Goal: Information Seeking & Learning: Learn about a topic

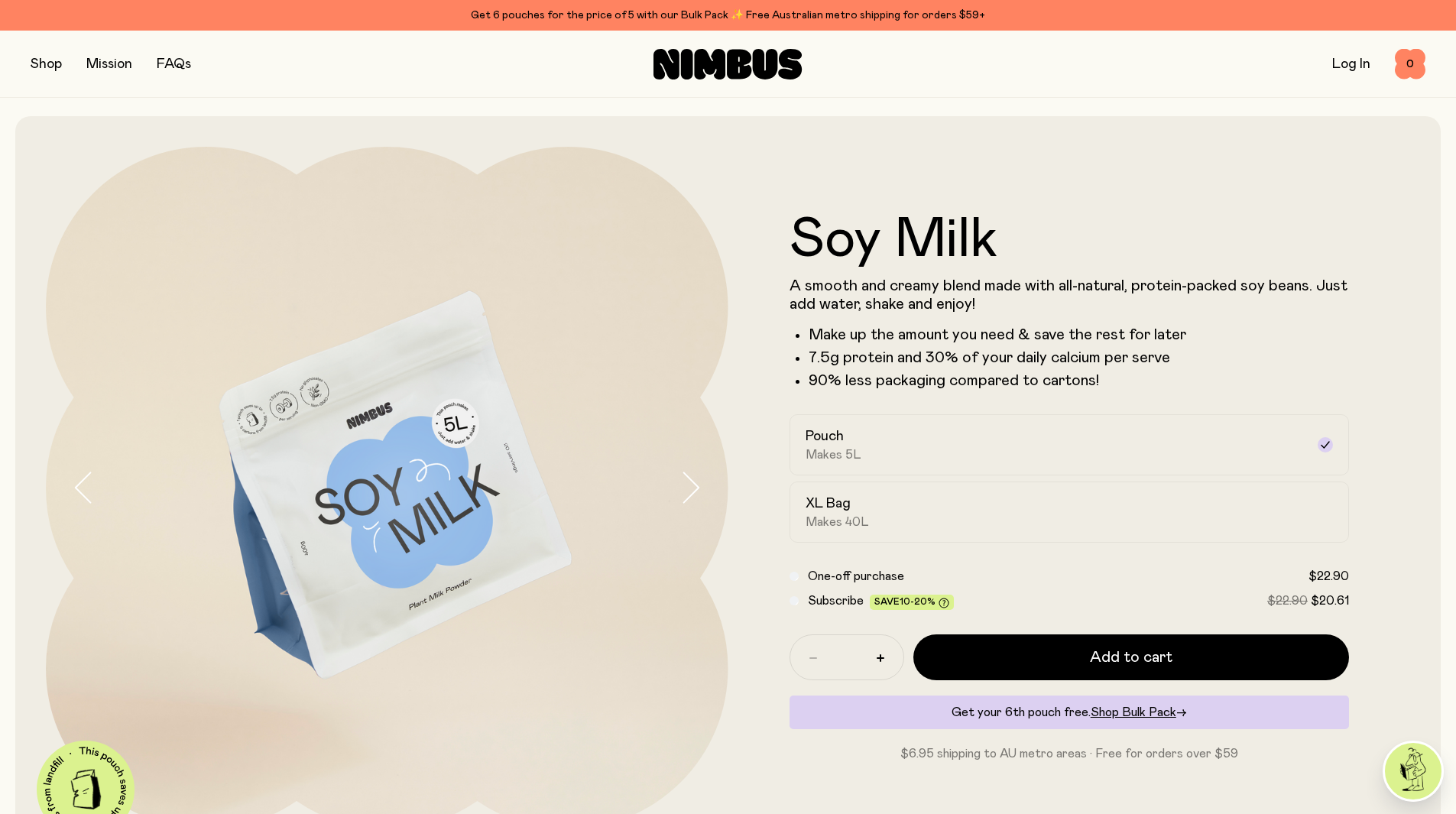
click at [693, 467] on button "button" at bounding box center [704, 488] width 49 height 683
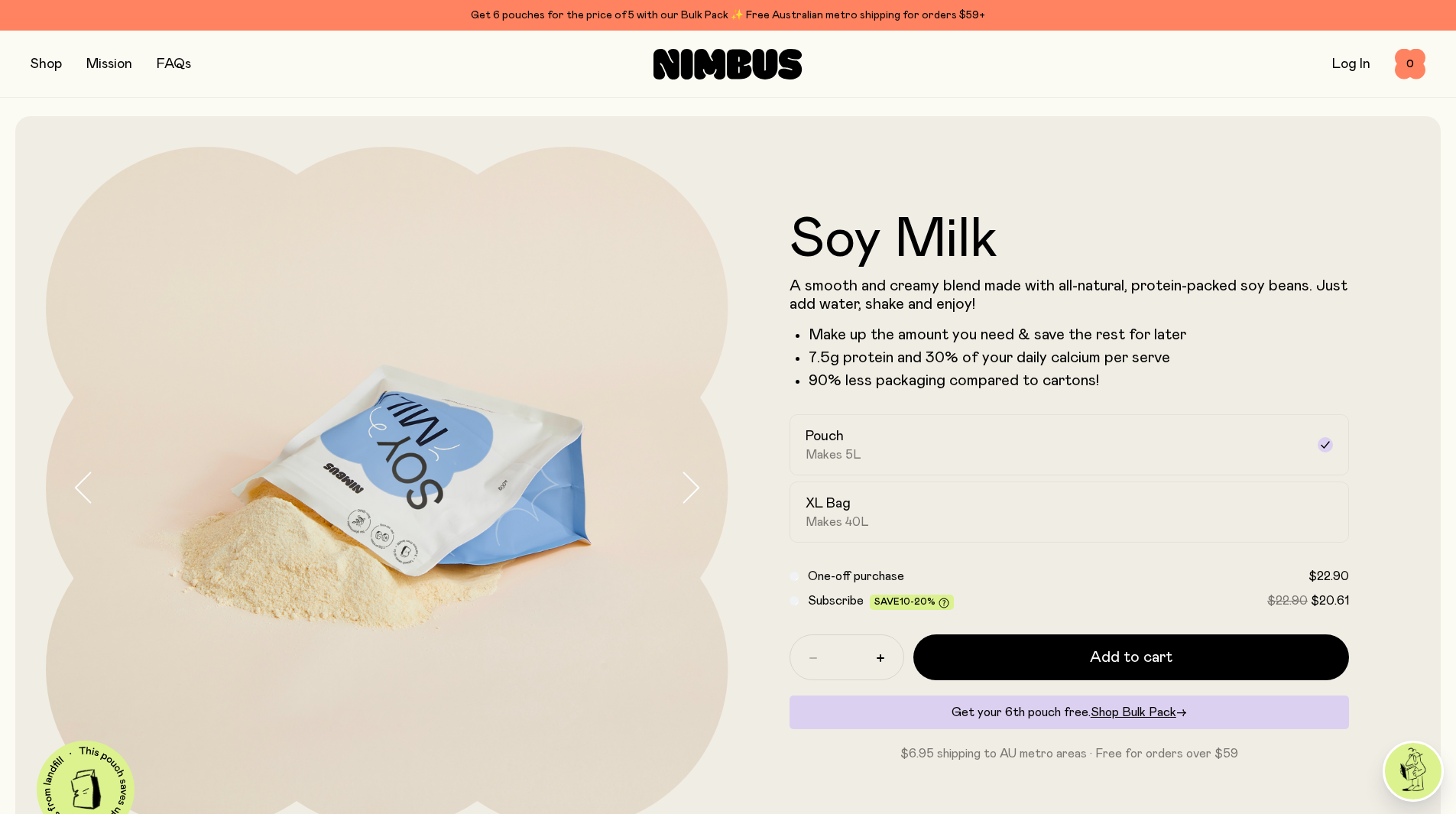
click at [693, 467] on button "button" at bounding box center [704, 488] width 49 height 683
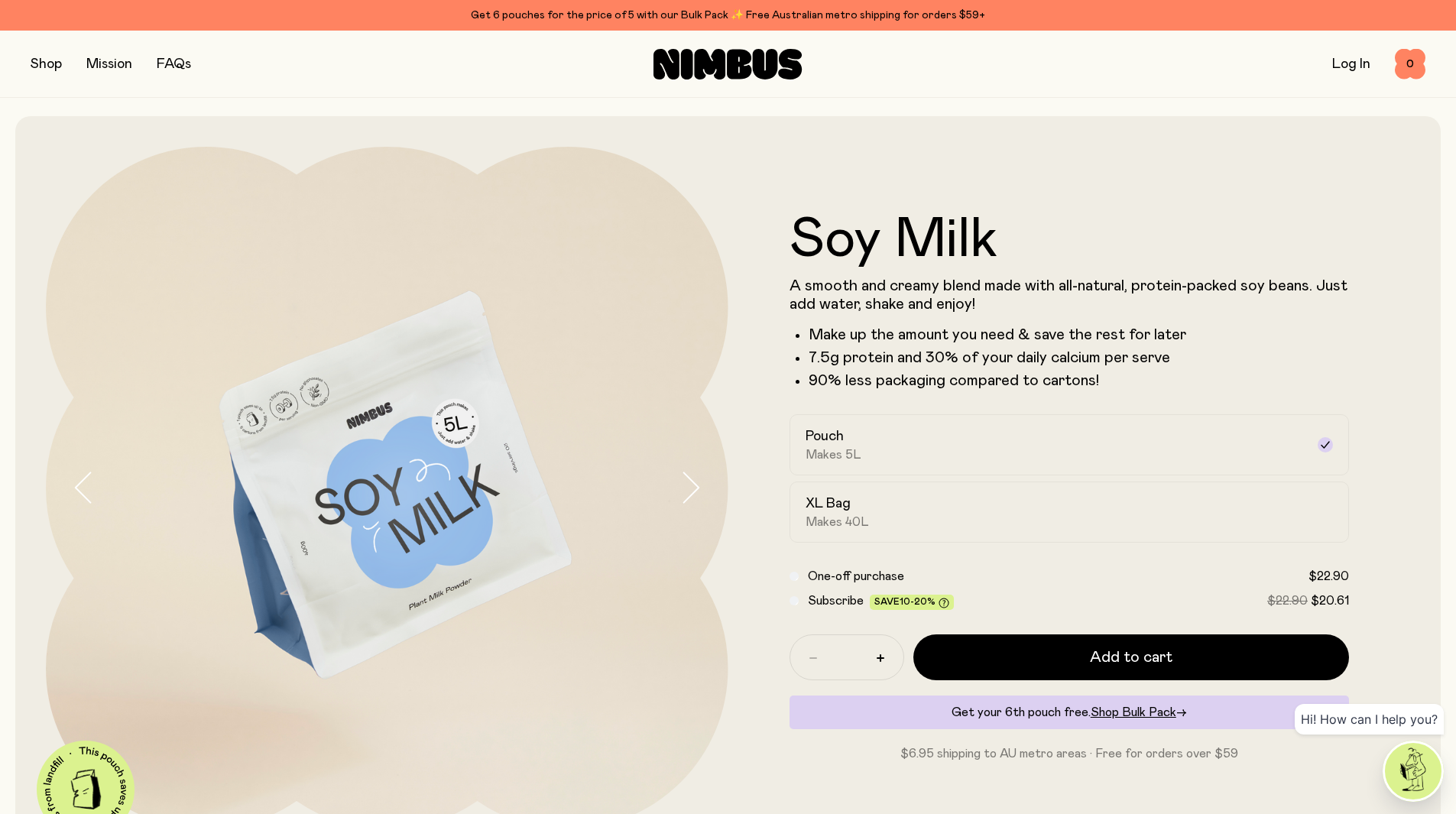
click at [693, 467] on button "button" at bounding box center [704, 488] width 49 height 683
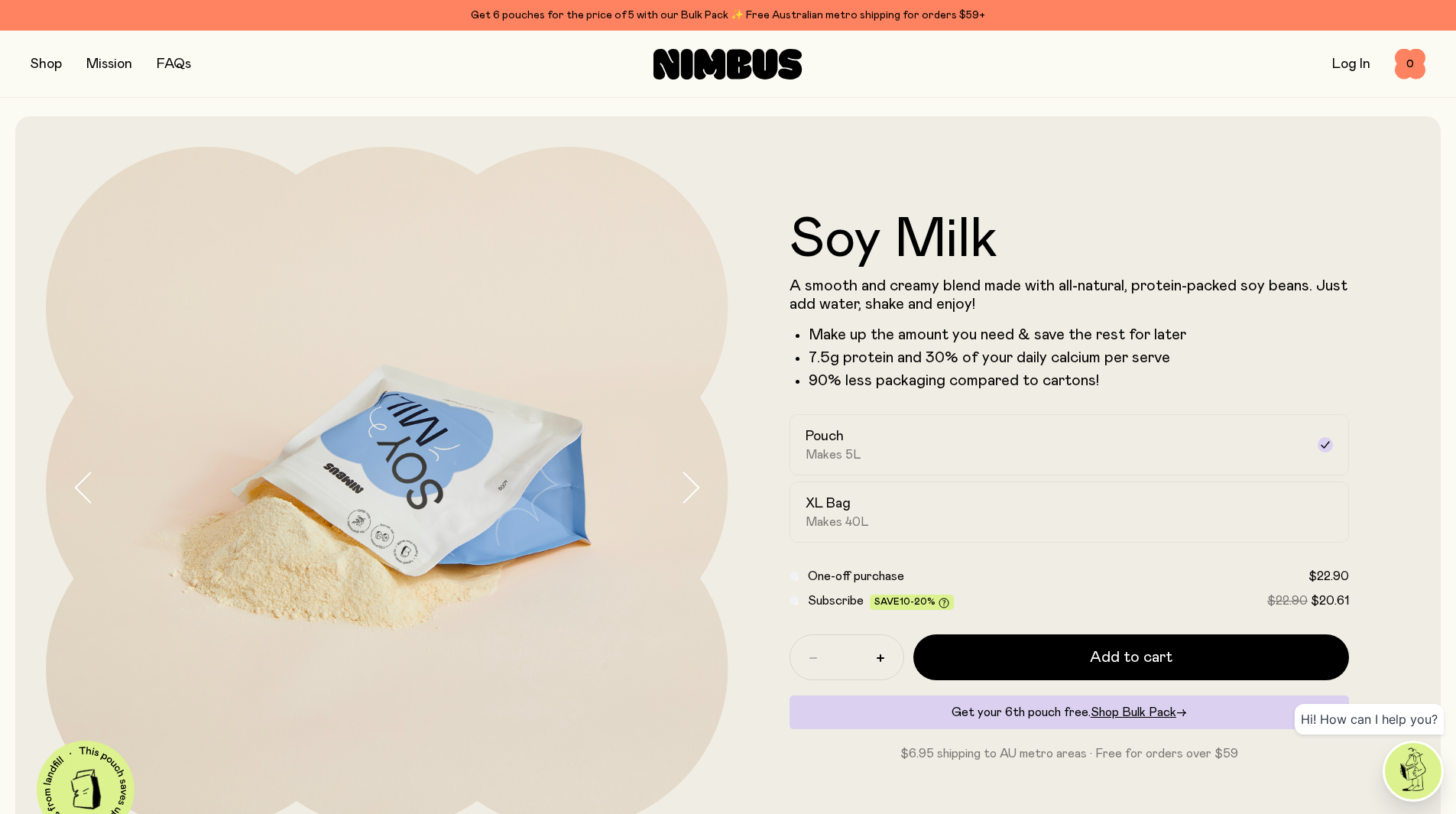
click at [693, 467] on button "button" at bounding box center [704, 488] width 49 height 683
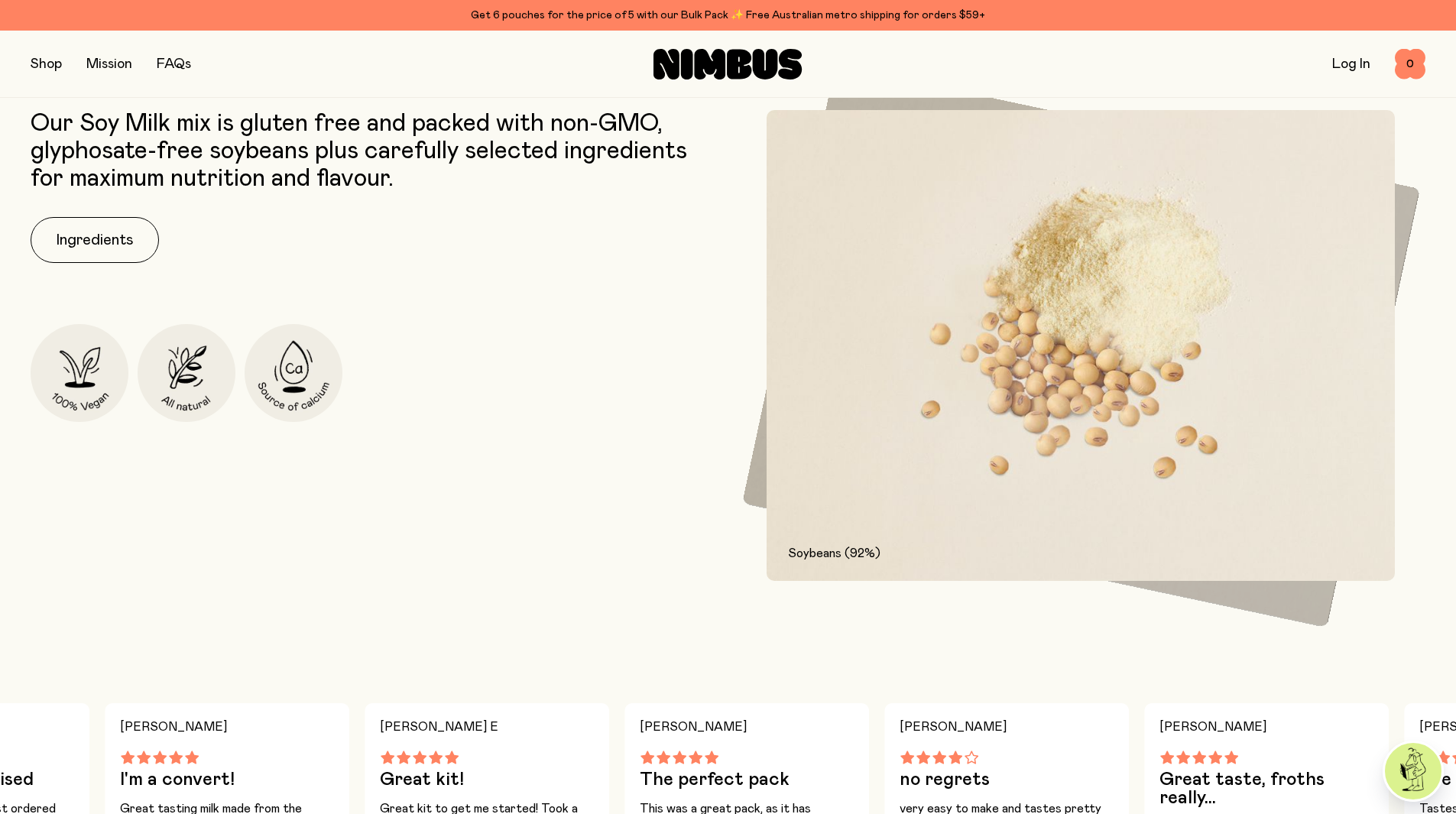
scroll to position [841, 0]
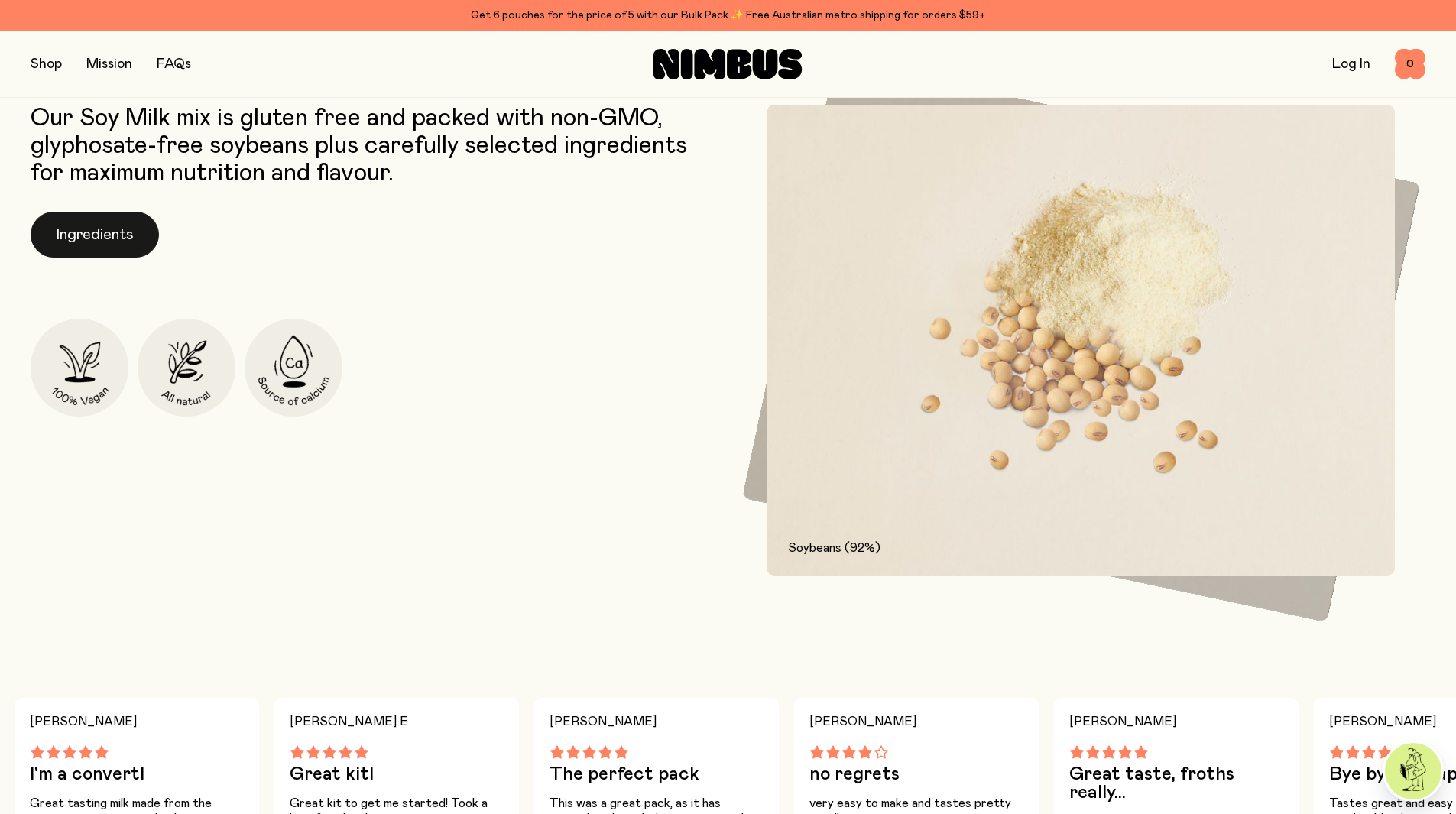
click at [44, 238] on button "Ingredients" at bounding box center [94, 234] width 129 height 46
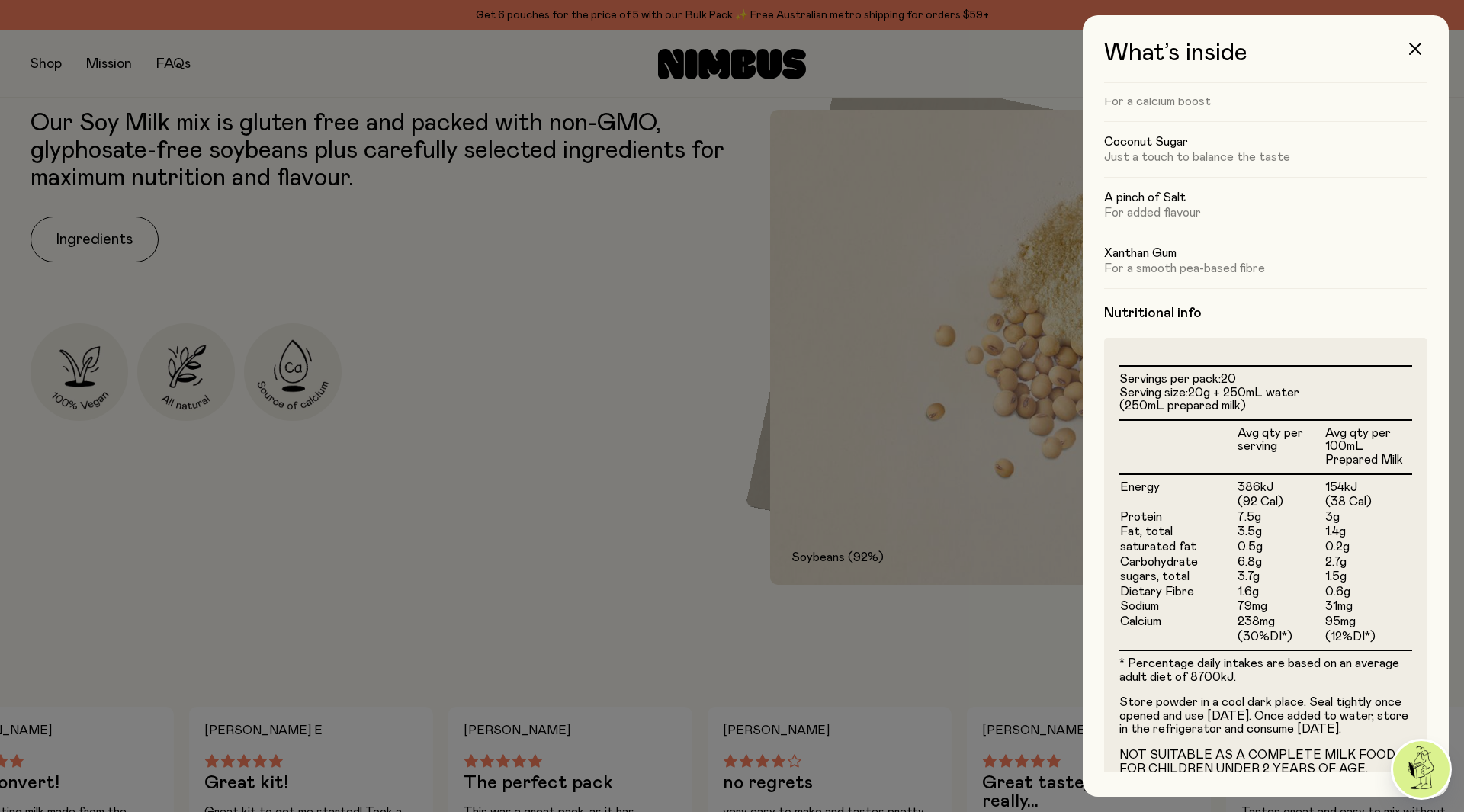
scroll to position [176, 0]
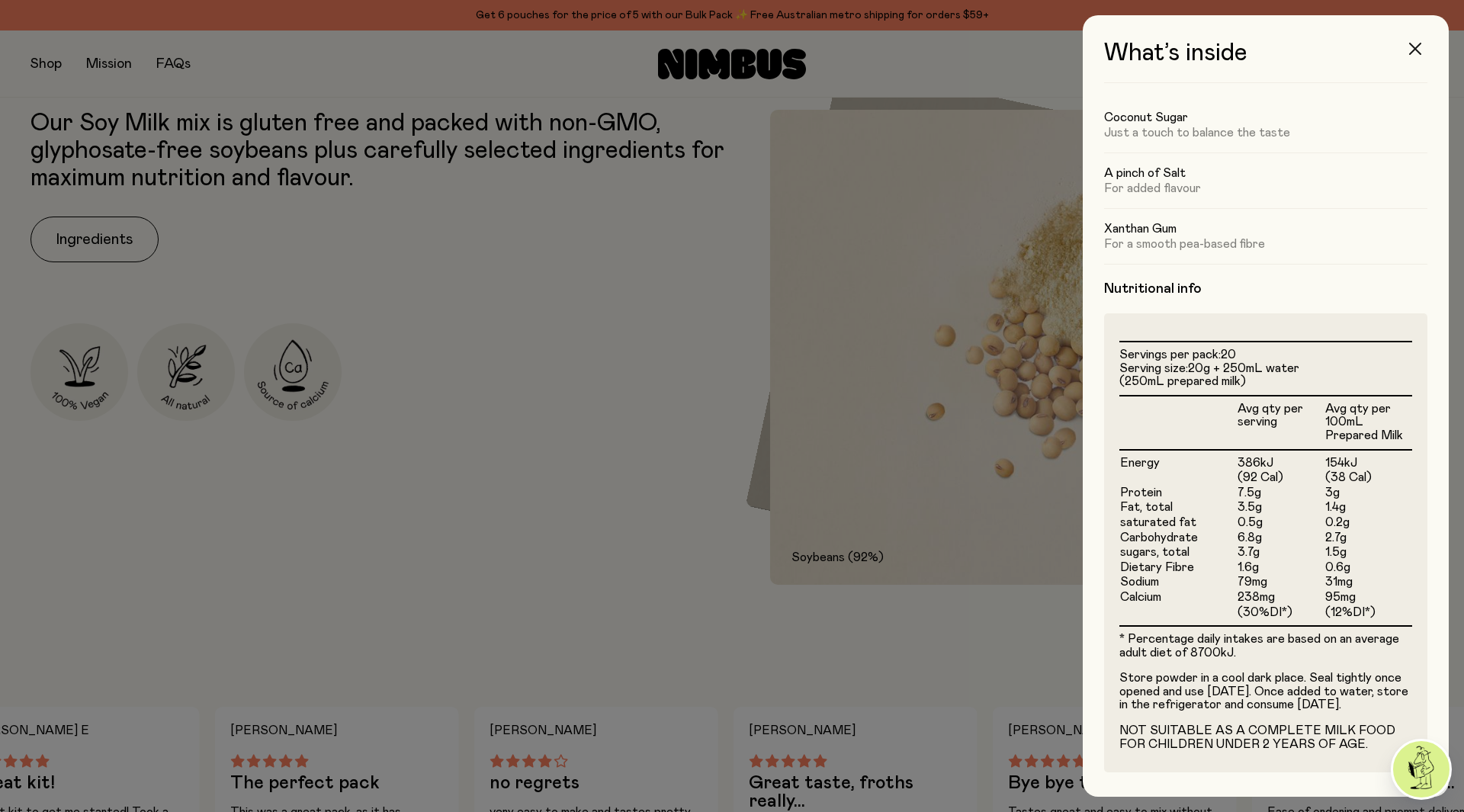
click at [1417, 51] on icon "button" at bounding box center [1416, 49] width 13 height 13
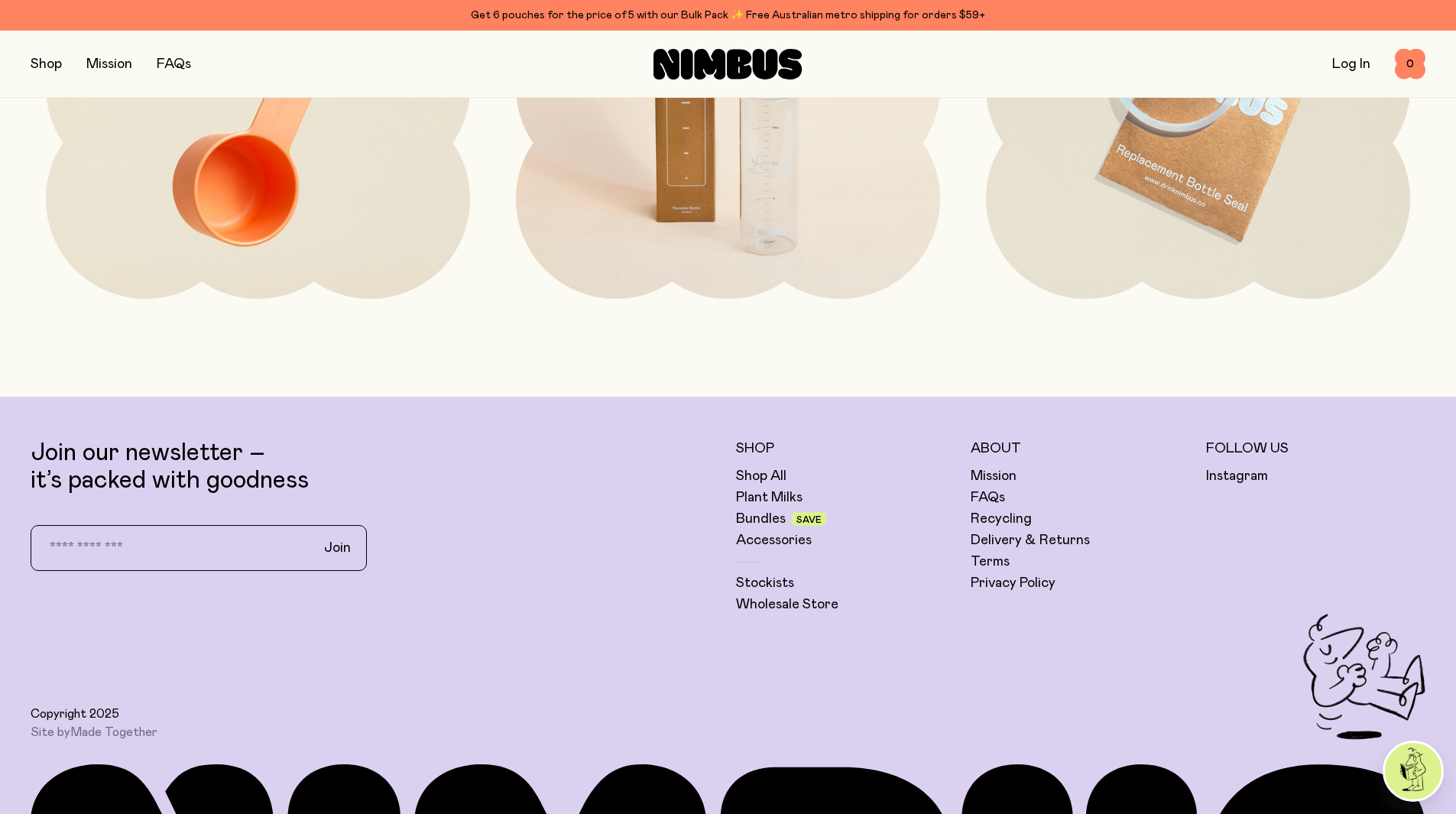
scroll to position [4456, 0]
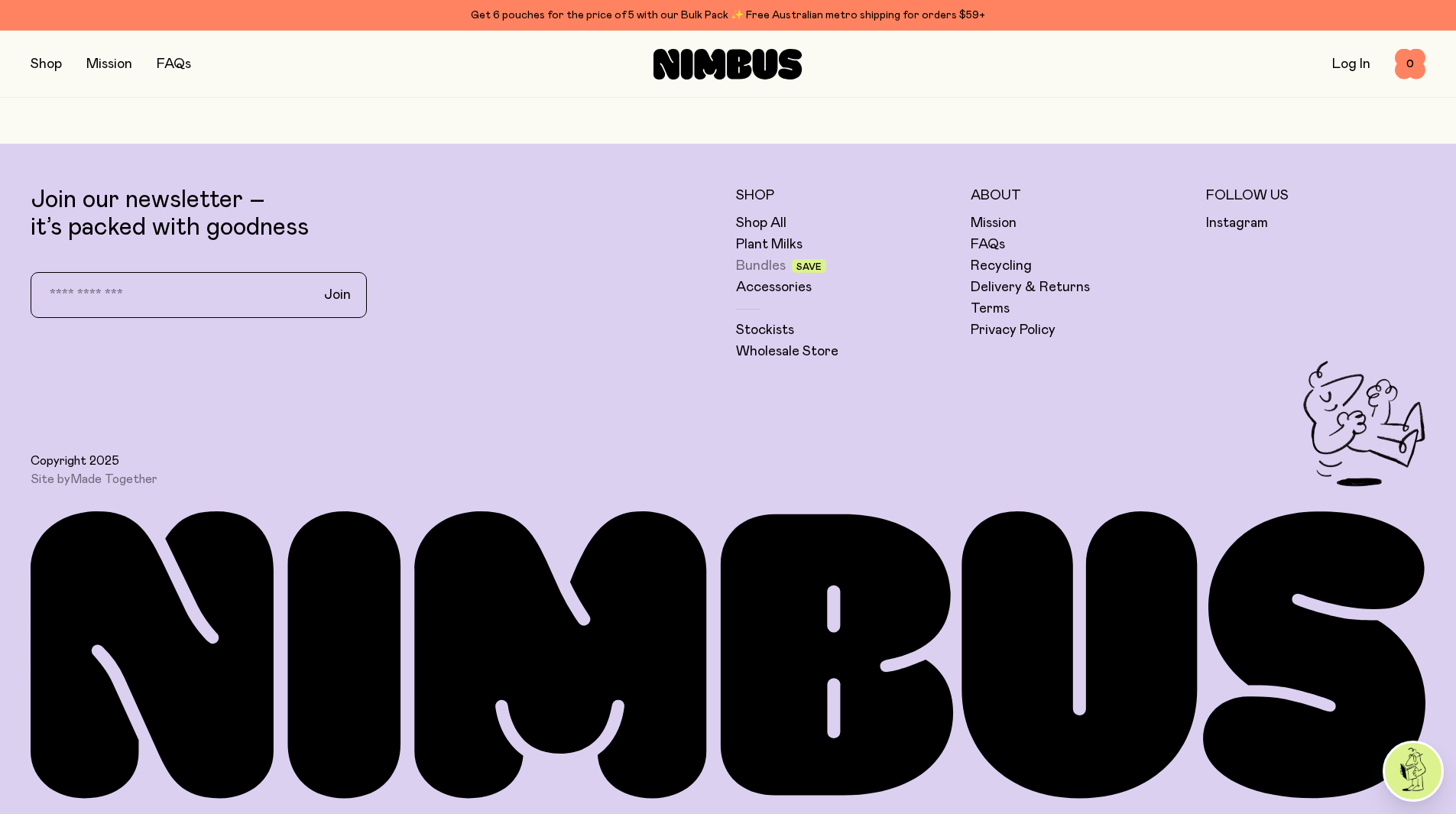
click at [760, 260] on link "Bundles" at bounding box center [760, 266] width 49 height 18
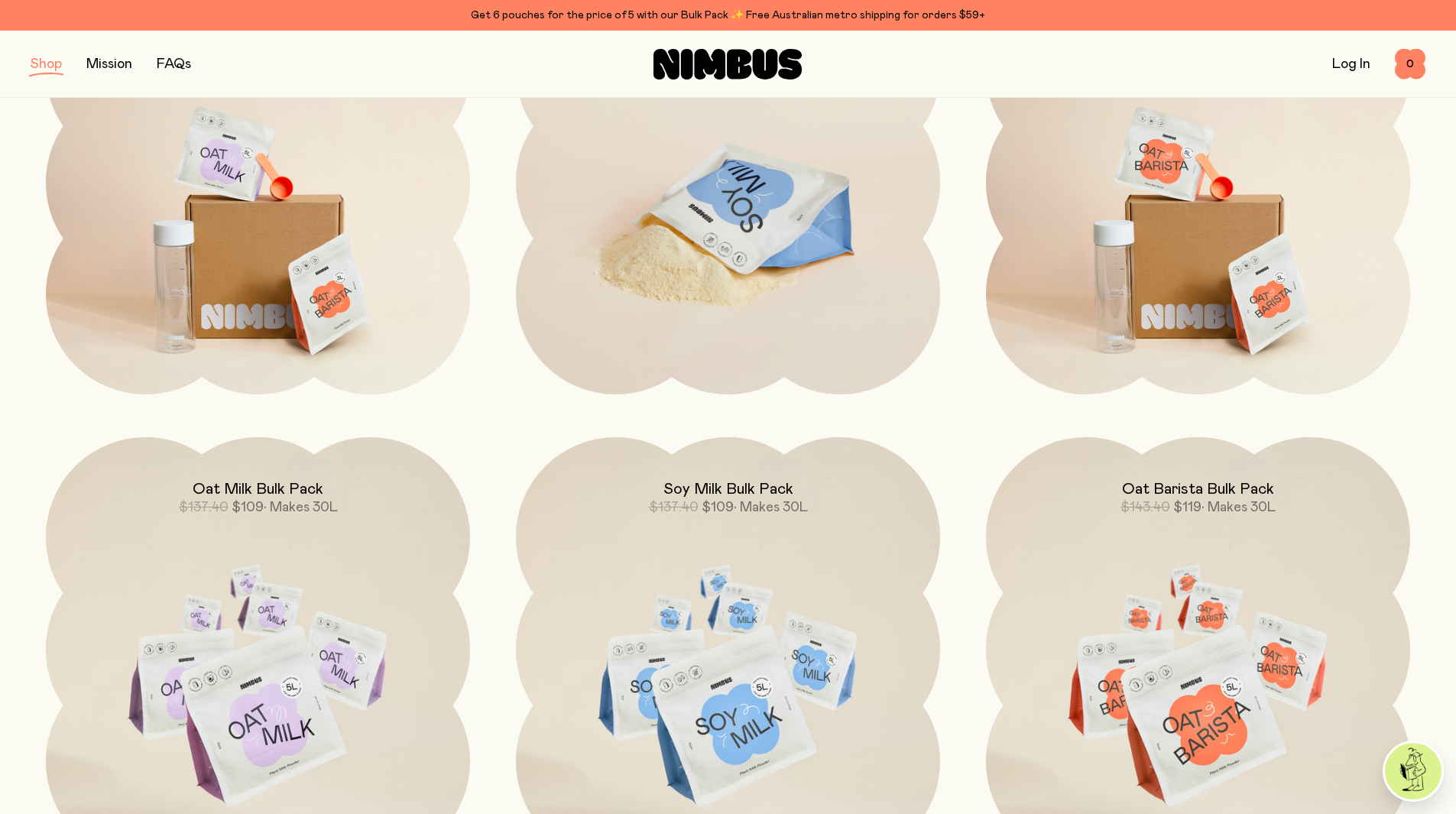
scroll to position [382, 0]
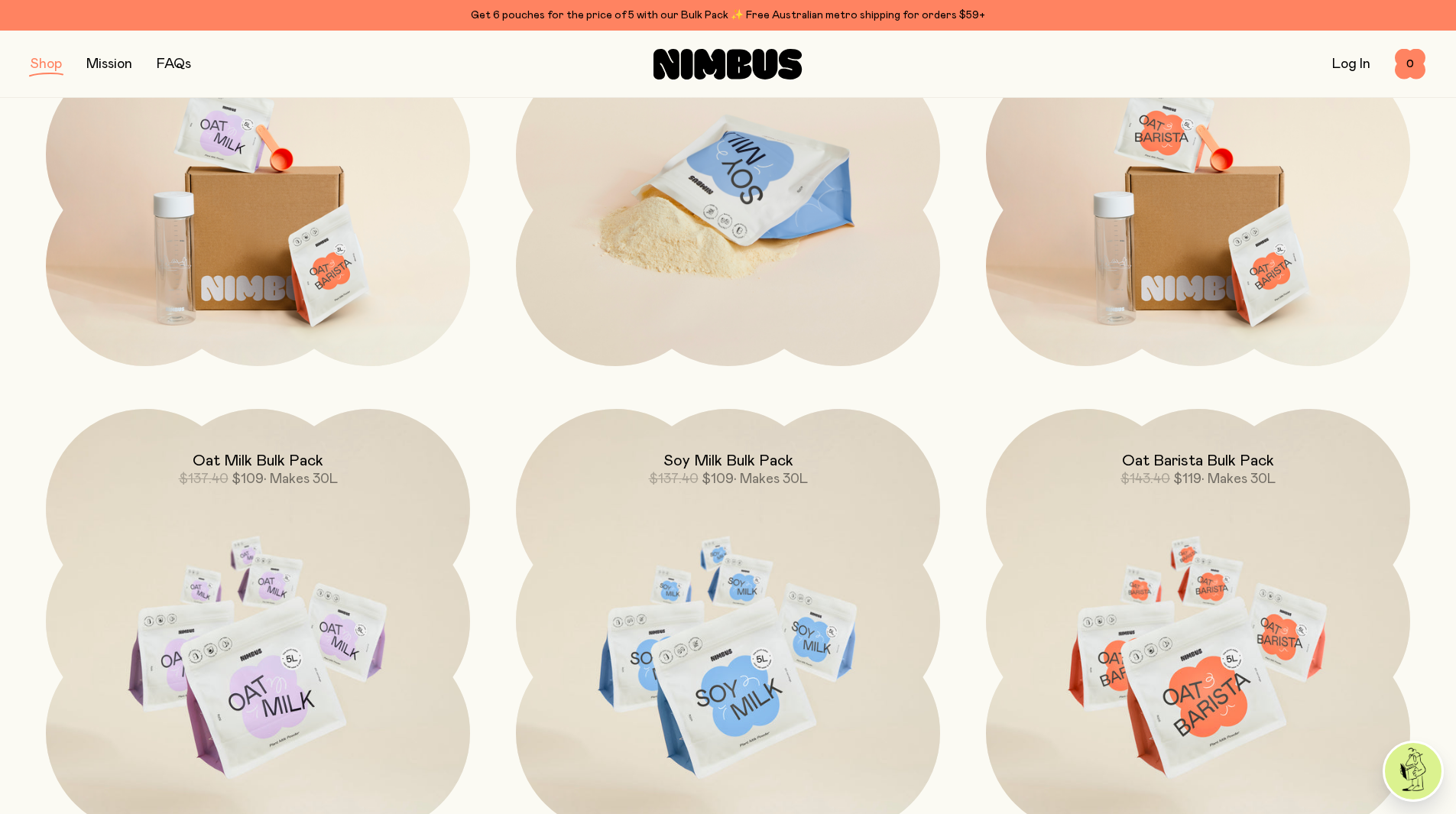
click at [740, 253] on img at bounding box center [728, 190] width 424 height 499
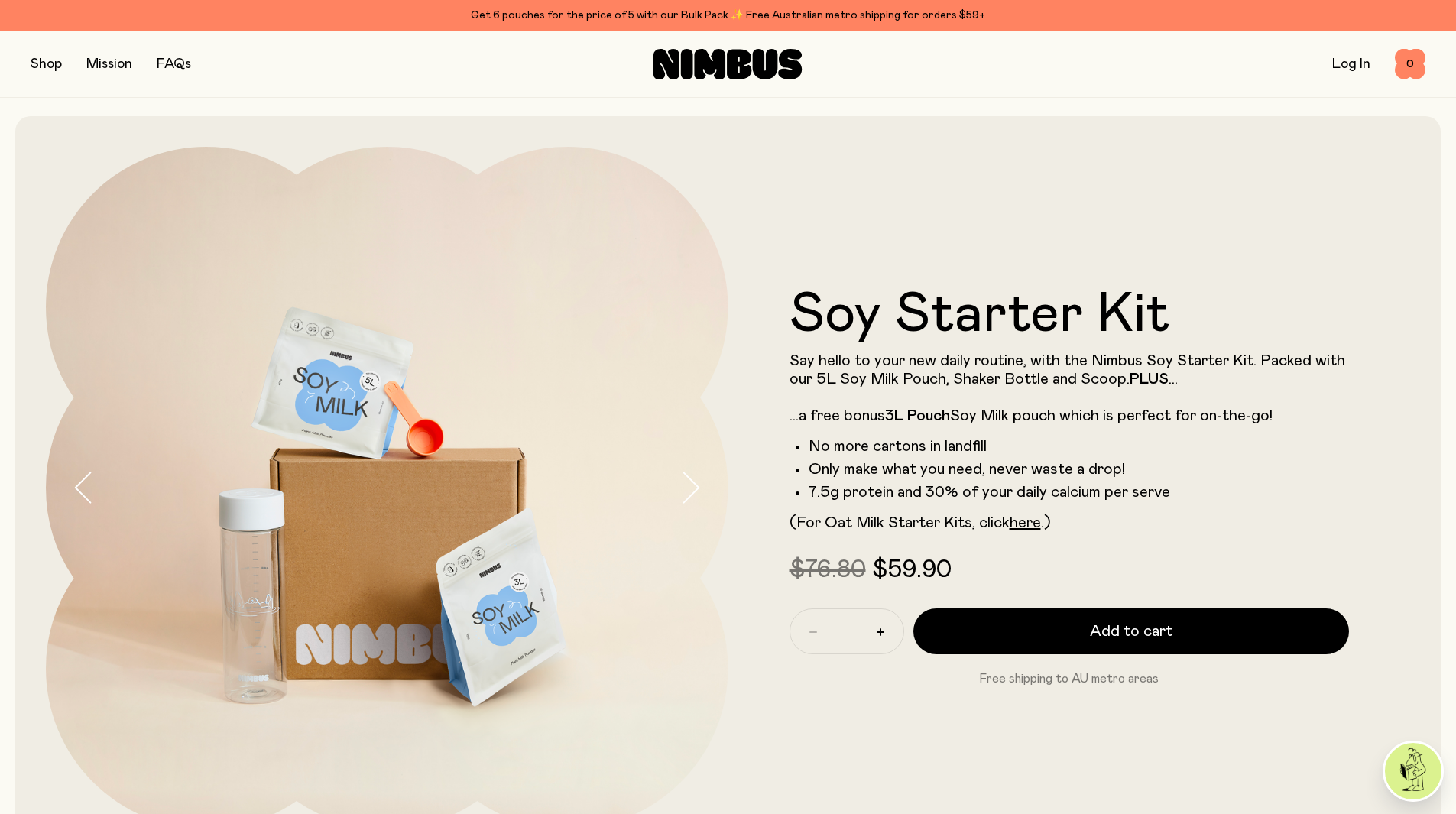
click at [678, 465] on img at bounding box center [387, 488] width 683 height 683
click at [684, 482] on icon "button" at bounding box center [690, 488] width 22 height 32
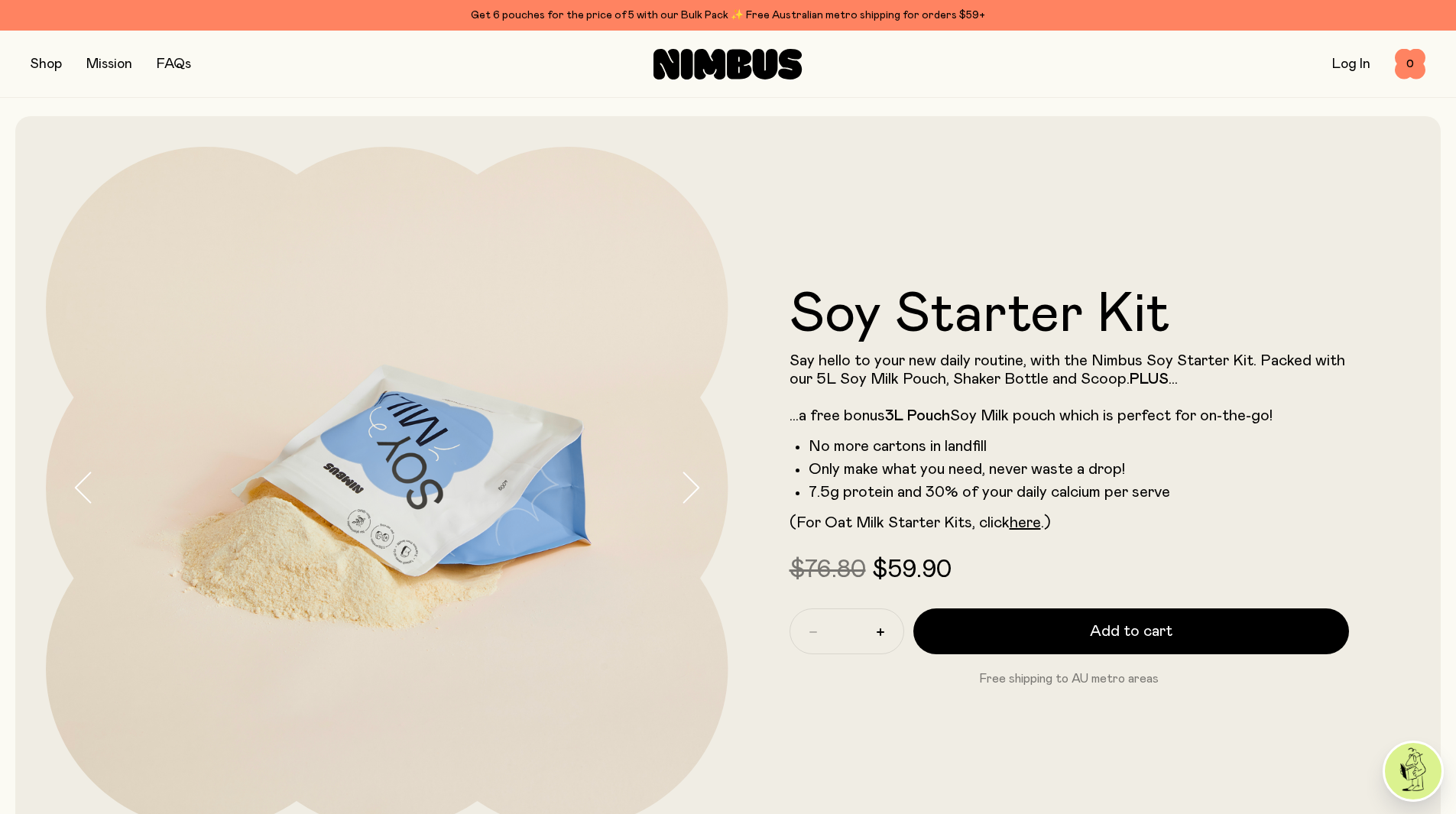
click at [684, 482] on icon "button" at bounding box center [690, 488] width 22 height 32
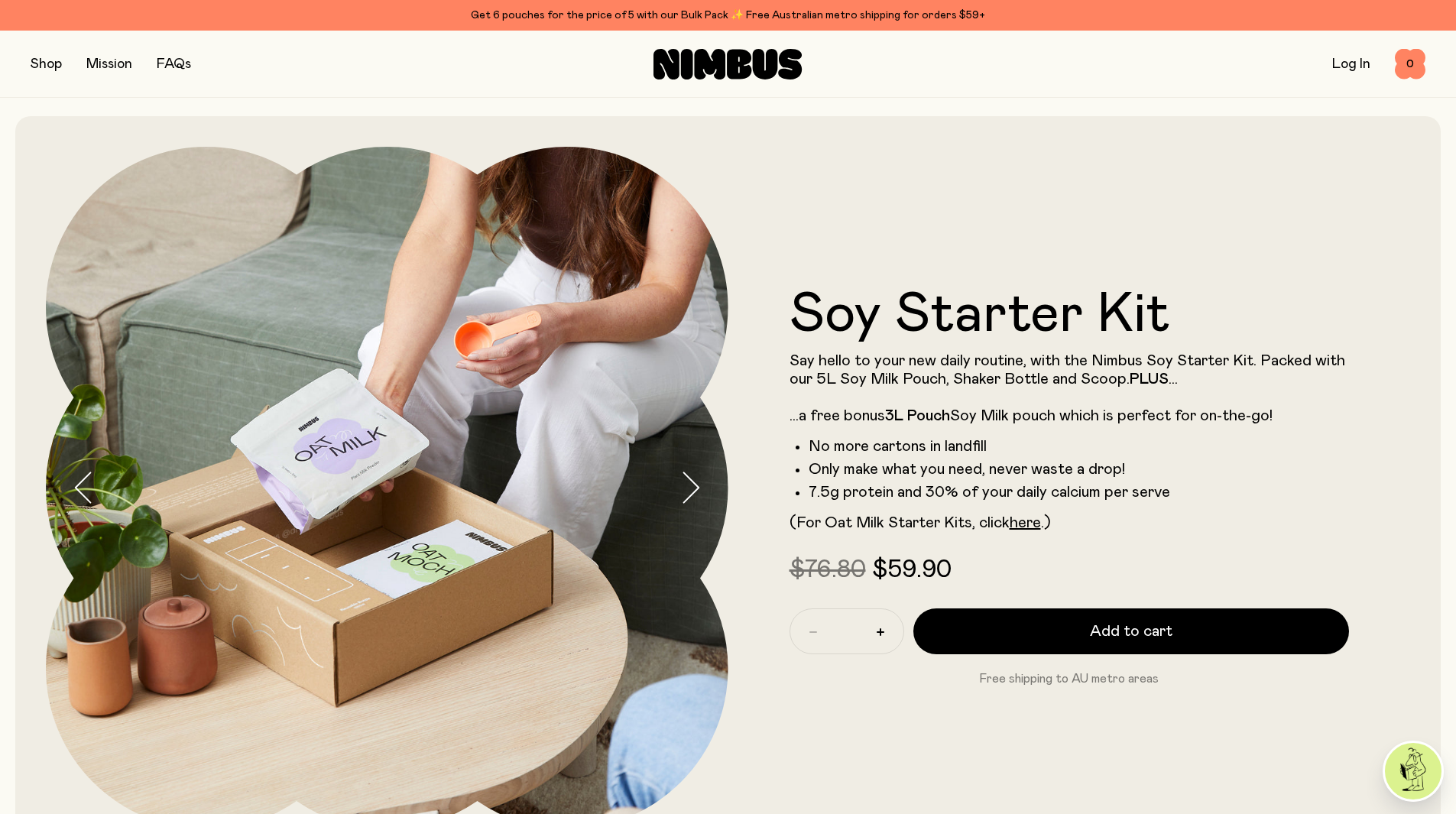
click at [684, 482] on icon "button" at bounding box center [690, 488] width 22 height 32
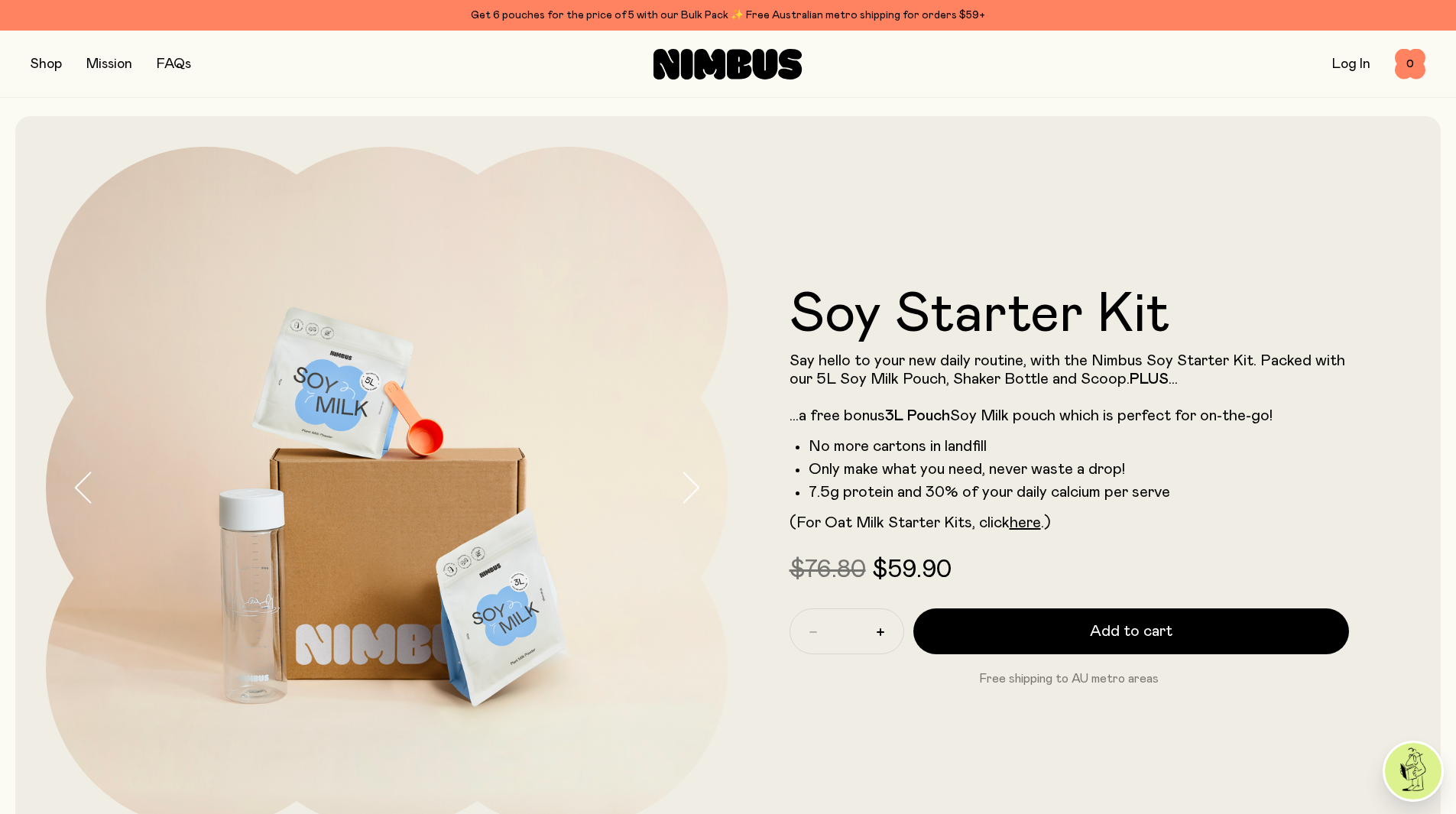
click at [58, 54] on button "button" at bounding box center [46, 65] width 31 height 22
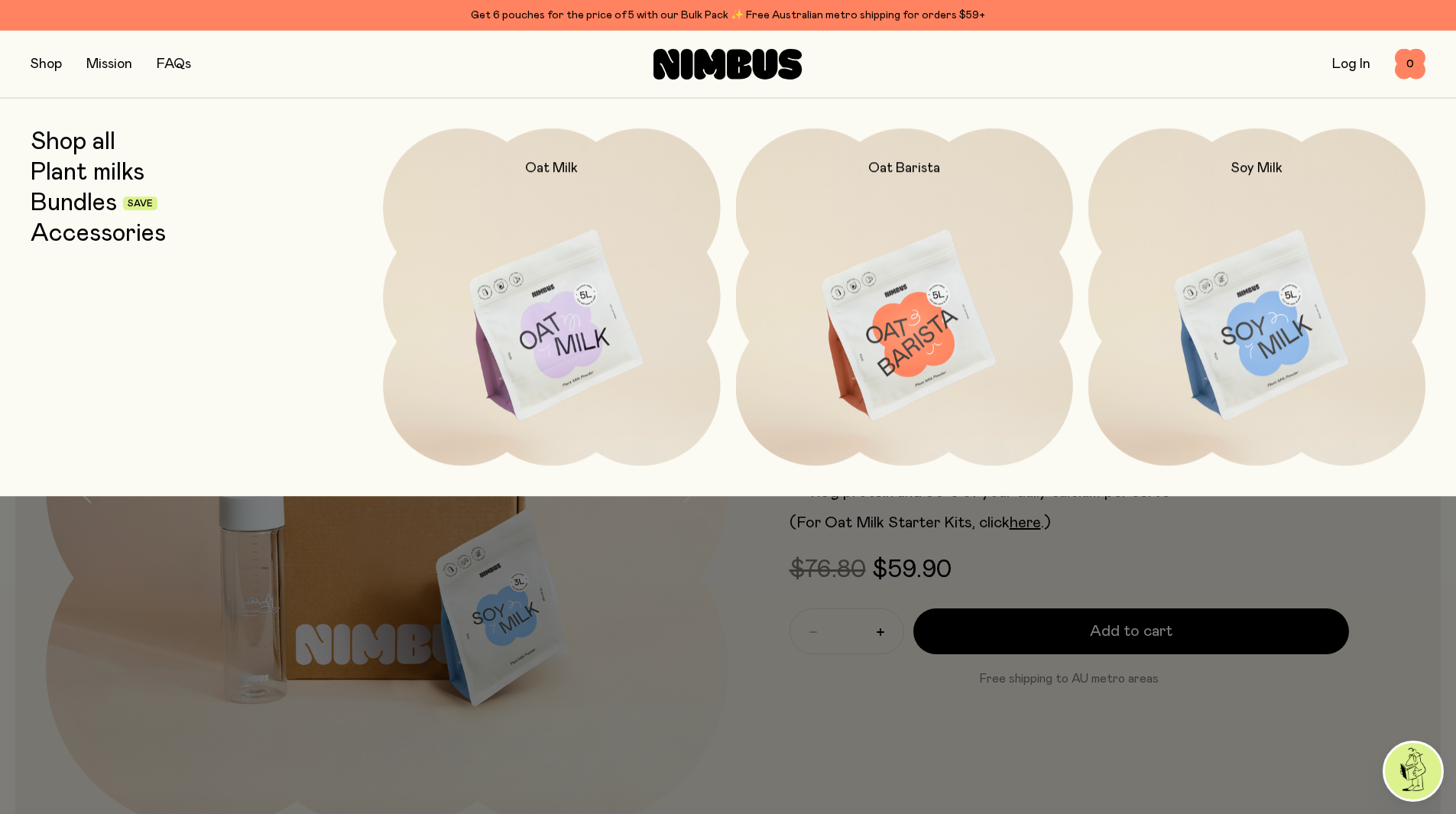
click at [87, 146] on link "Shop all" at bounding box center [73, 142] width 84 height 28
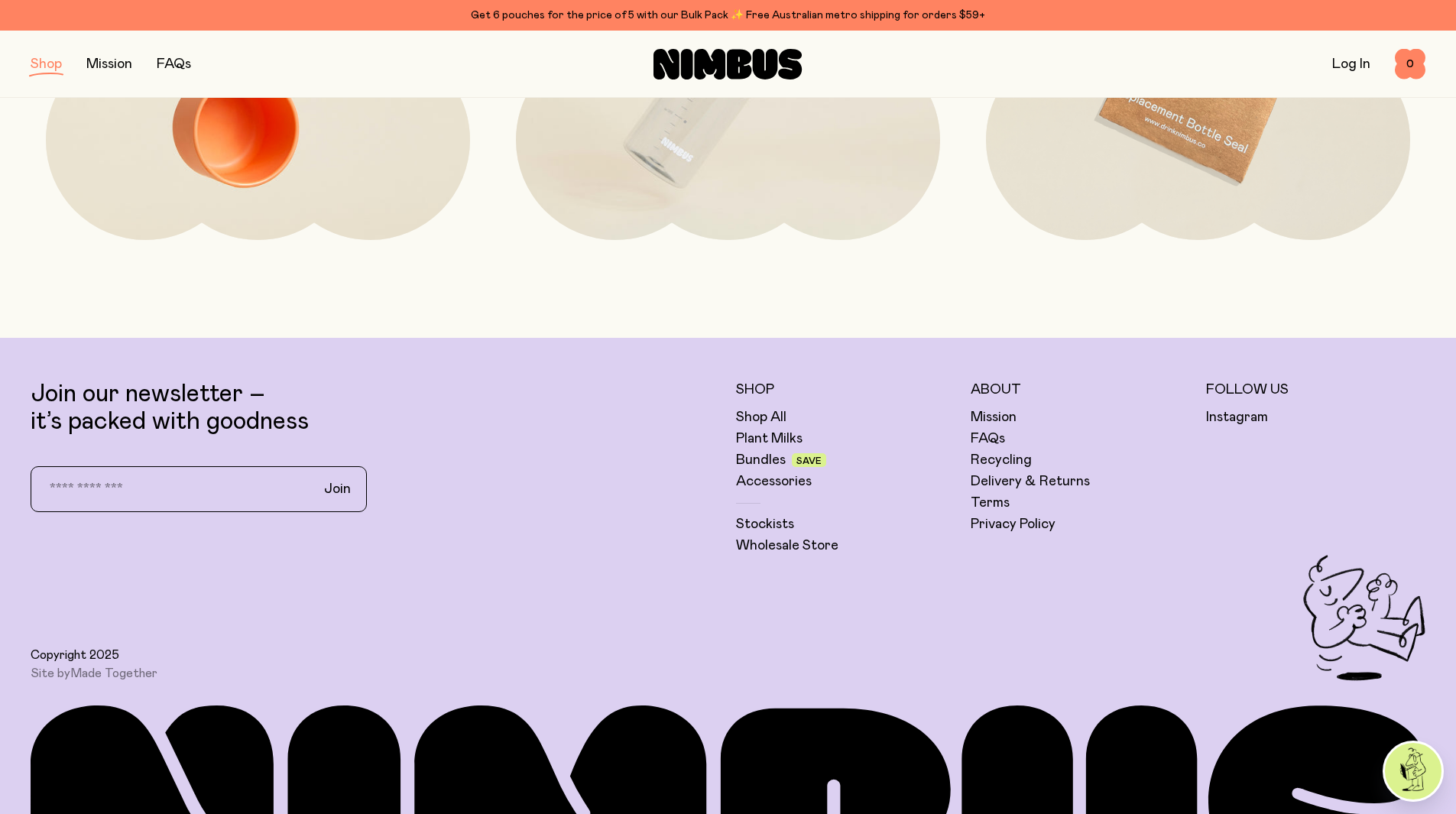
scroll to position [3404, 0]
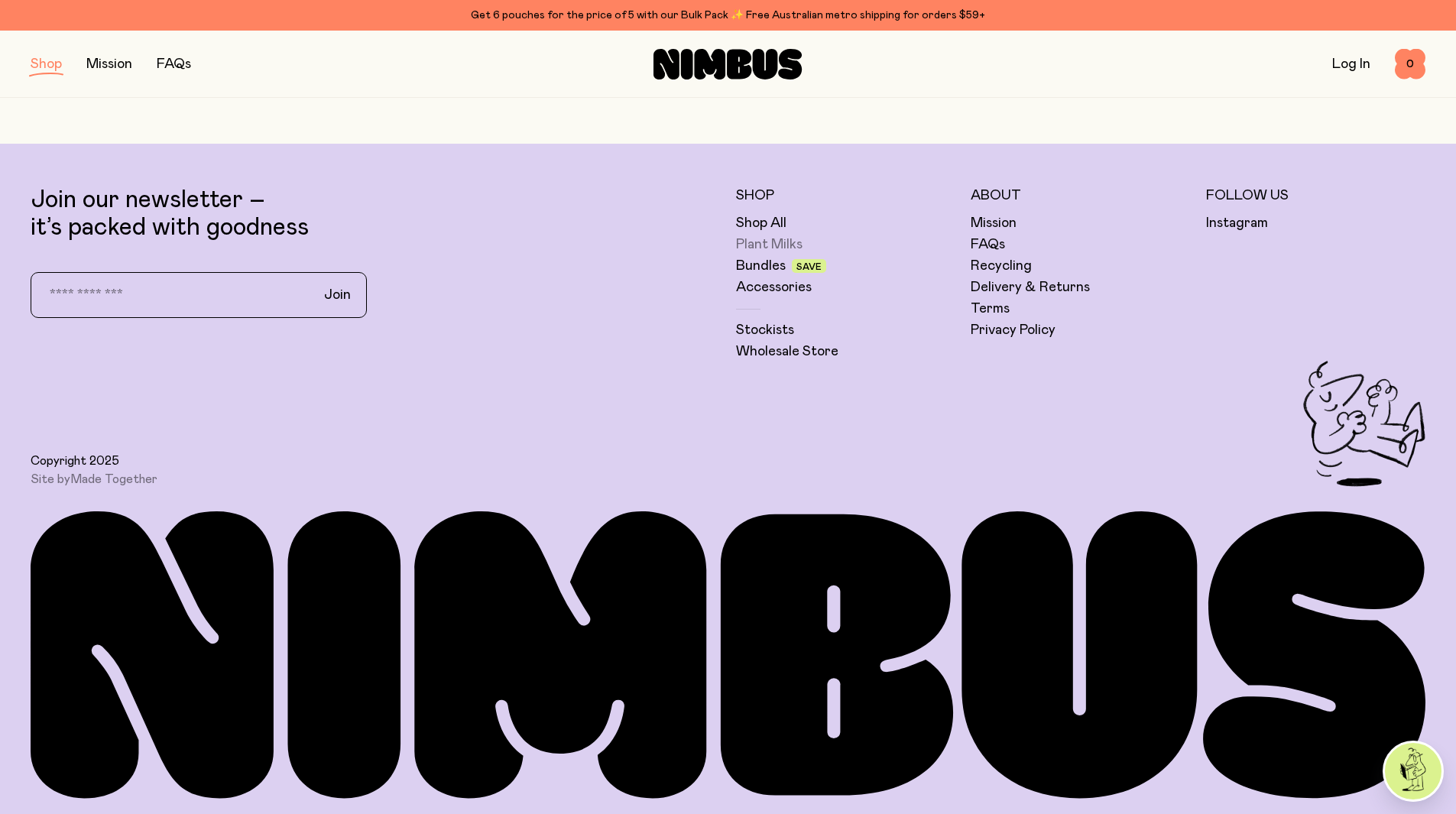
click at [764, 248] on link "Plant Milks" at bounding box center [769, 244] width 67 height 18
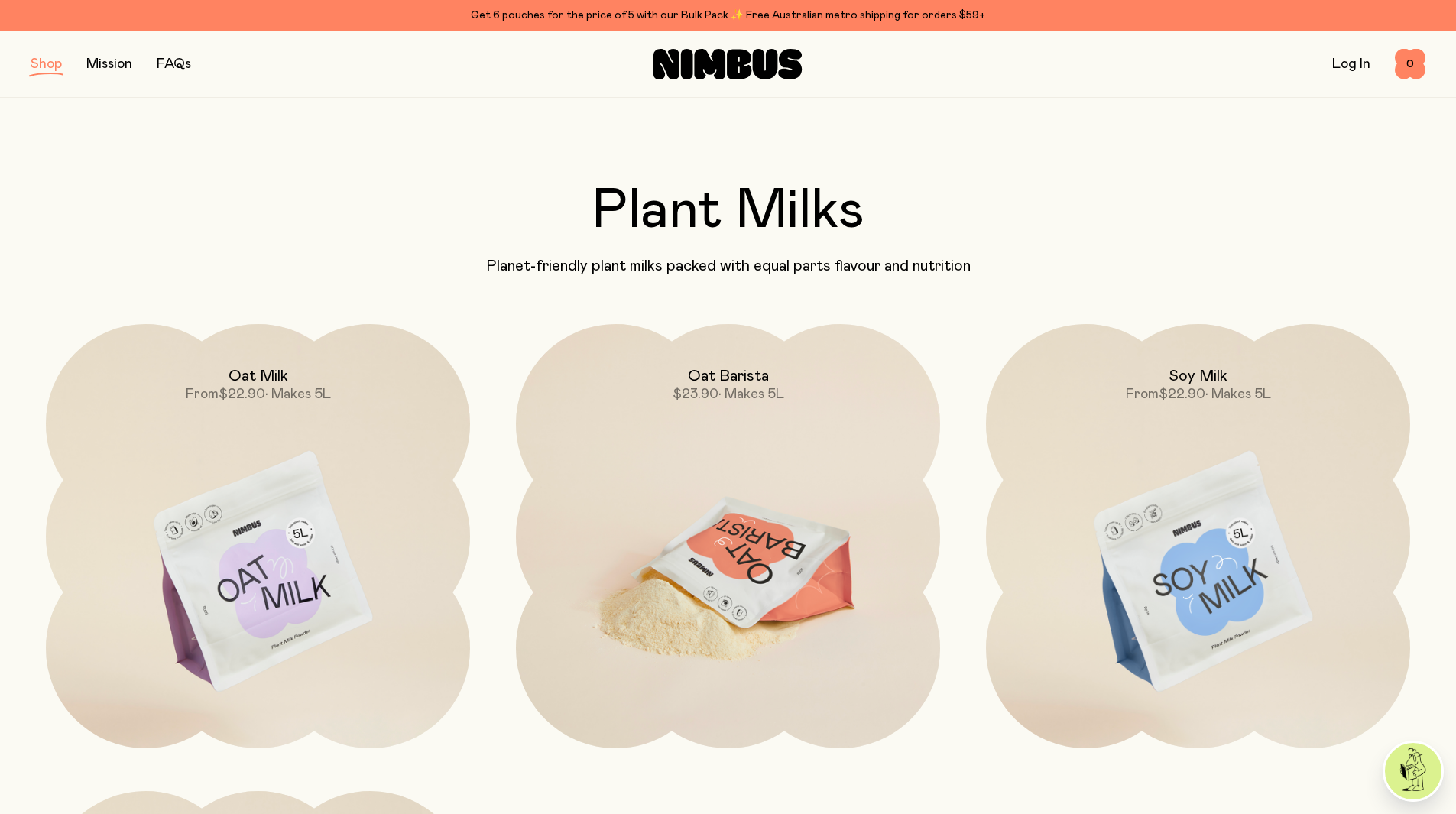
click at [591, 562] on img at bounding box center [728, 573] width 424 height 499
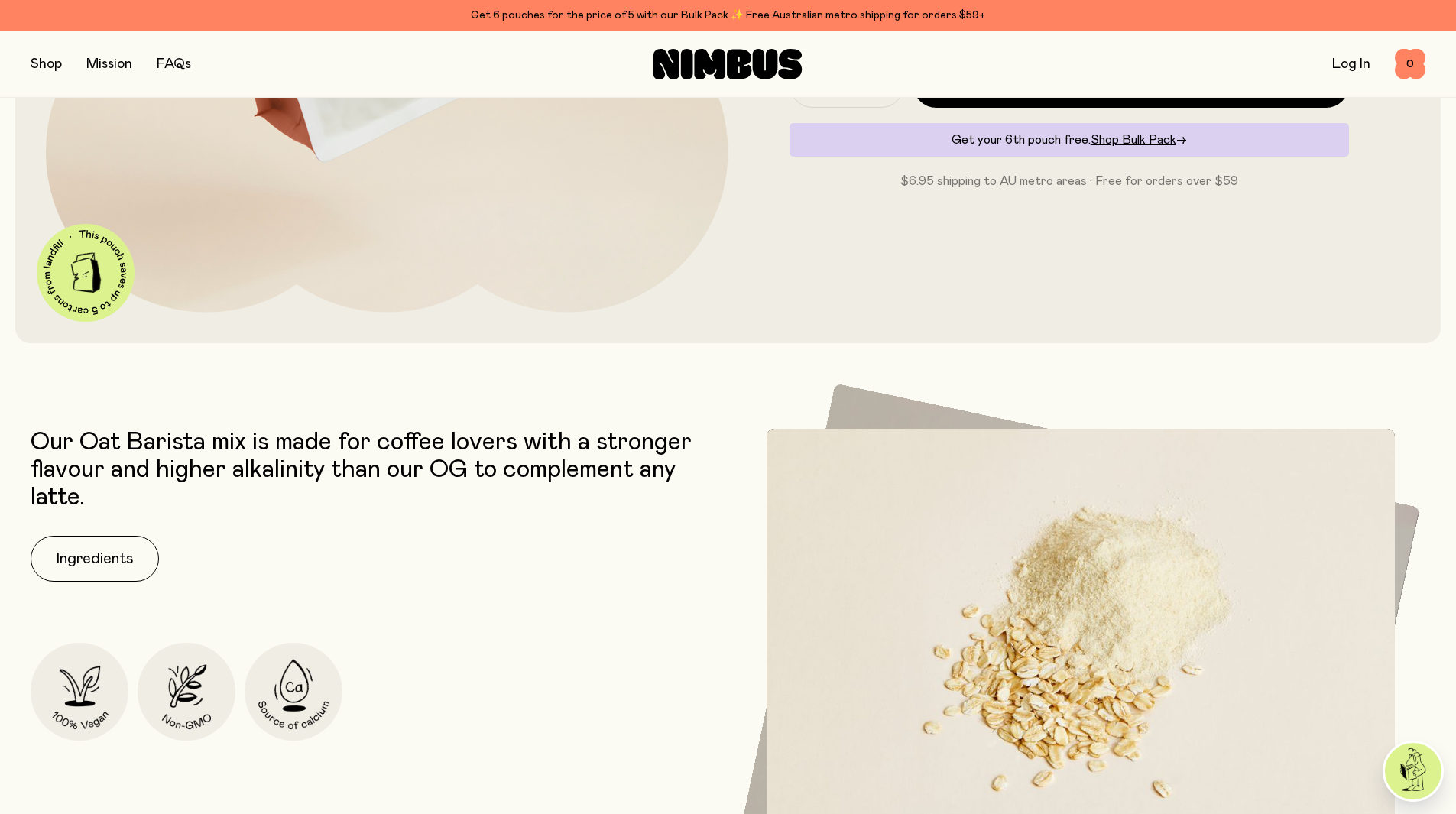
scroll to position [535, 0]
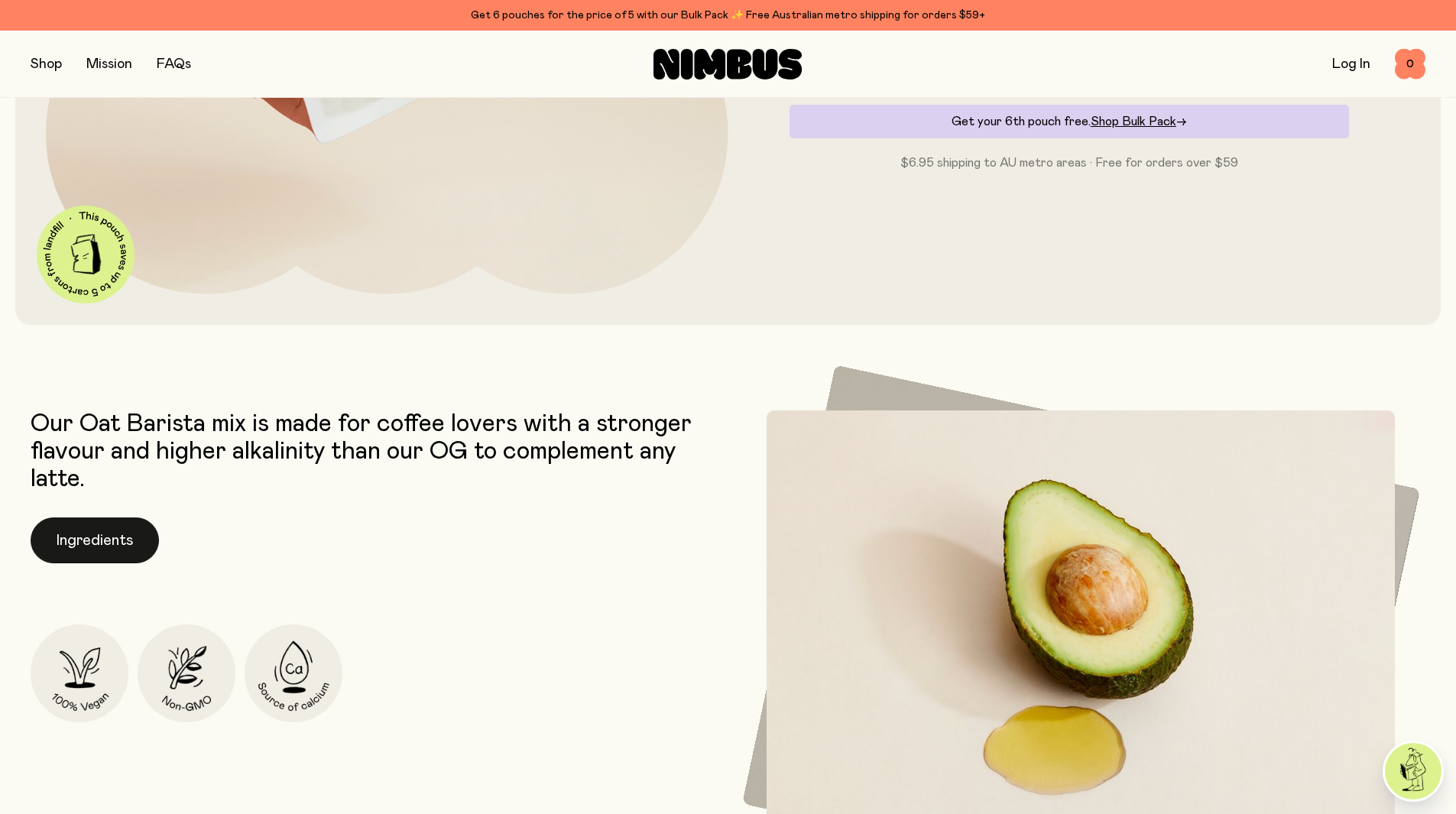
click at [85, 543] on button "Ingredients" at bounding box center [94, 540] width 129 height 46
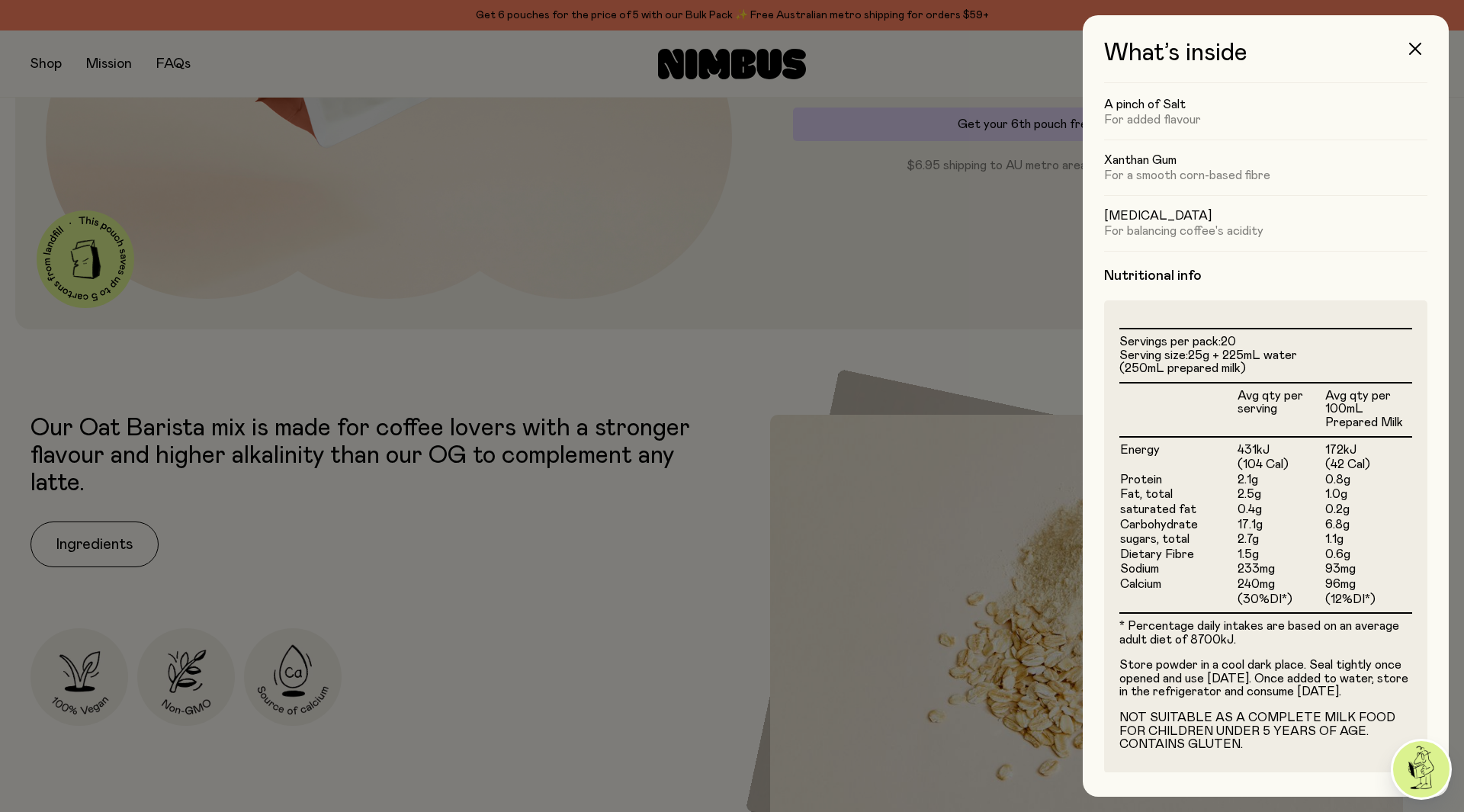
scroll to position [244, 0]
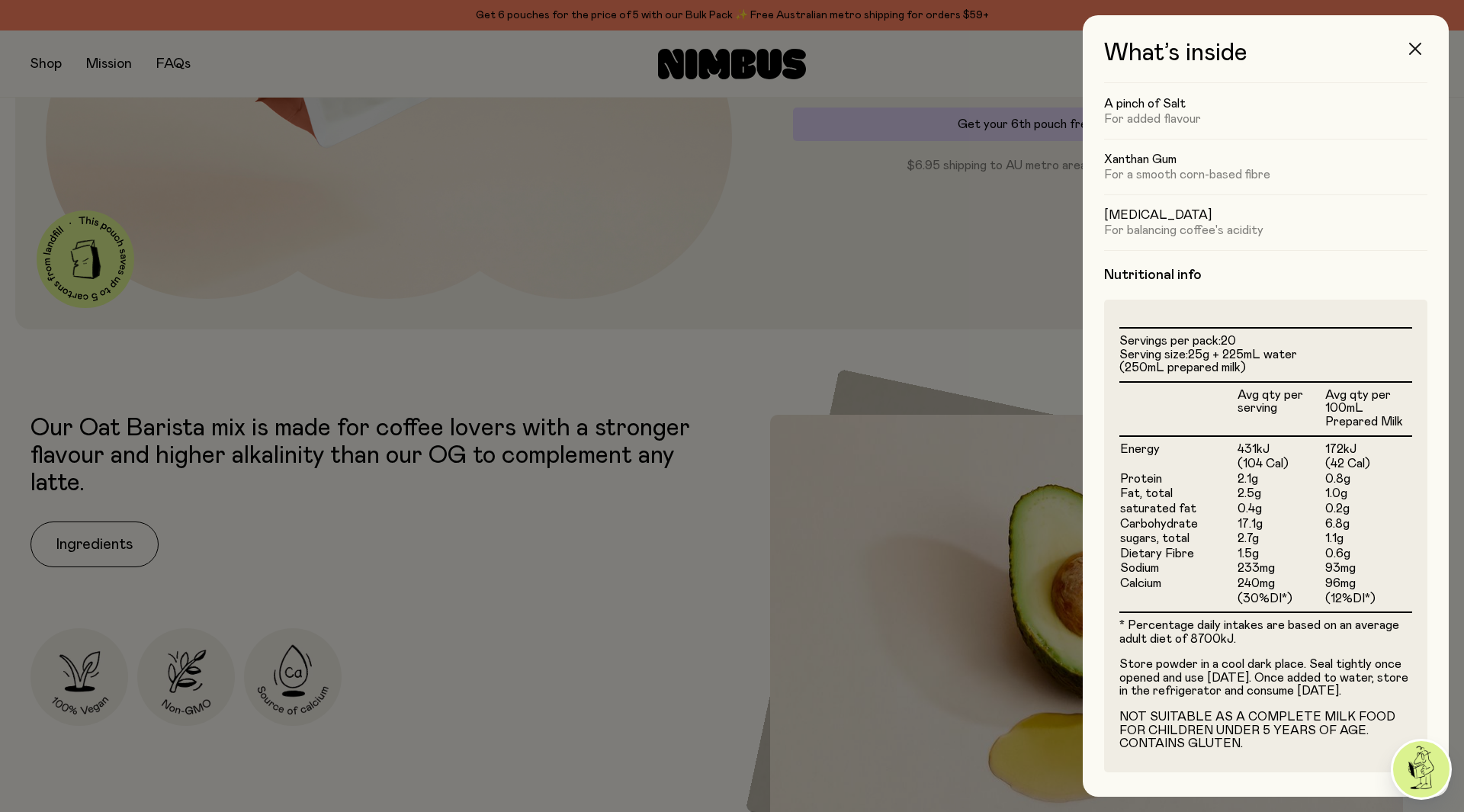
click at [1413, 65] on button "button" at bounding box center [1415, 48] width 37 height 37
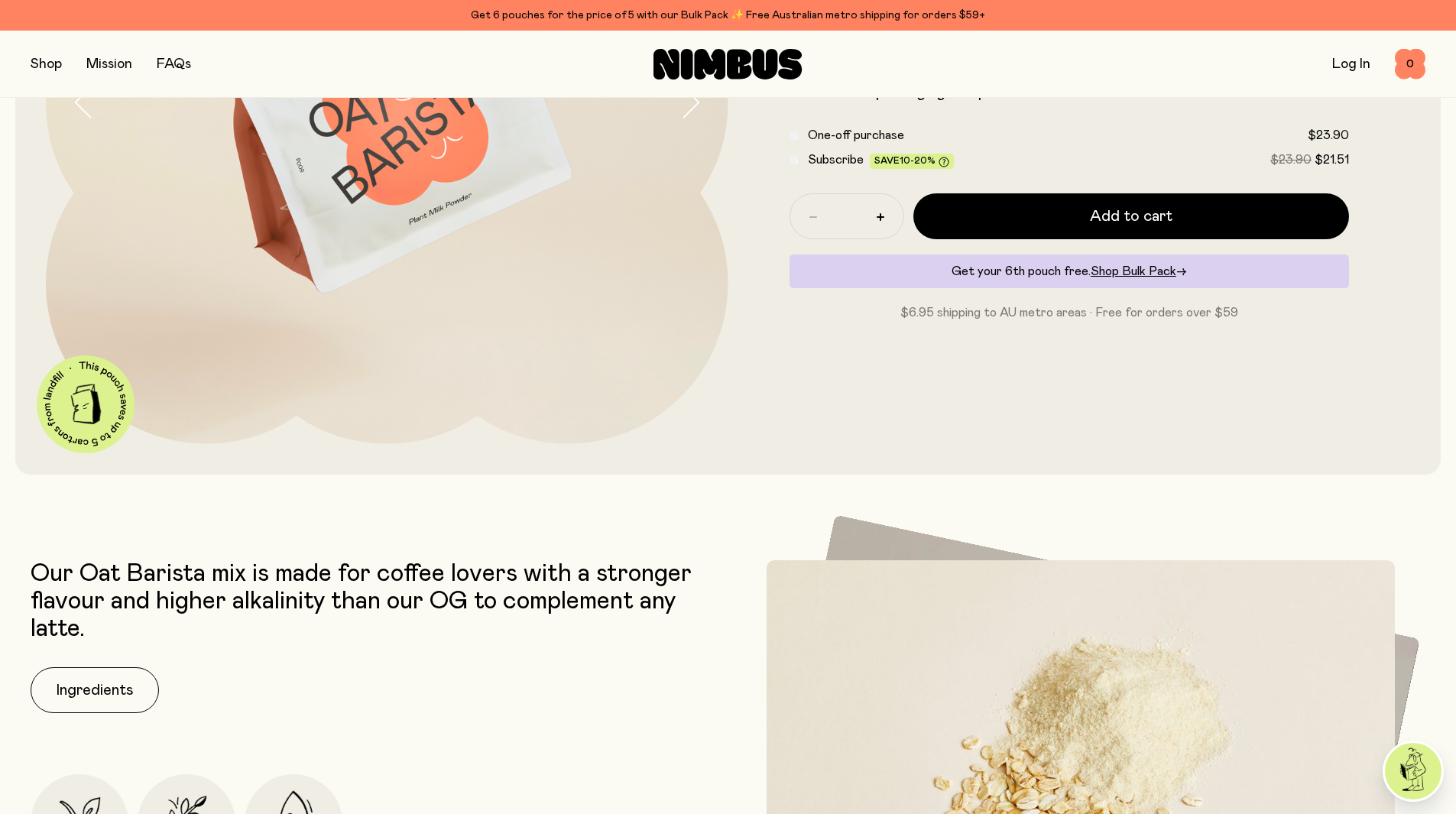
scroll to position [305, 0]
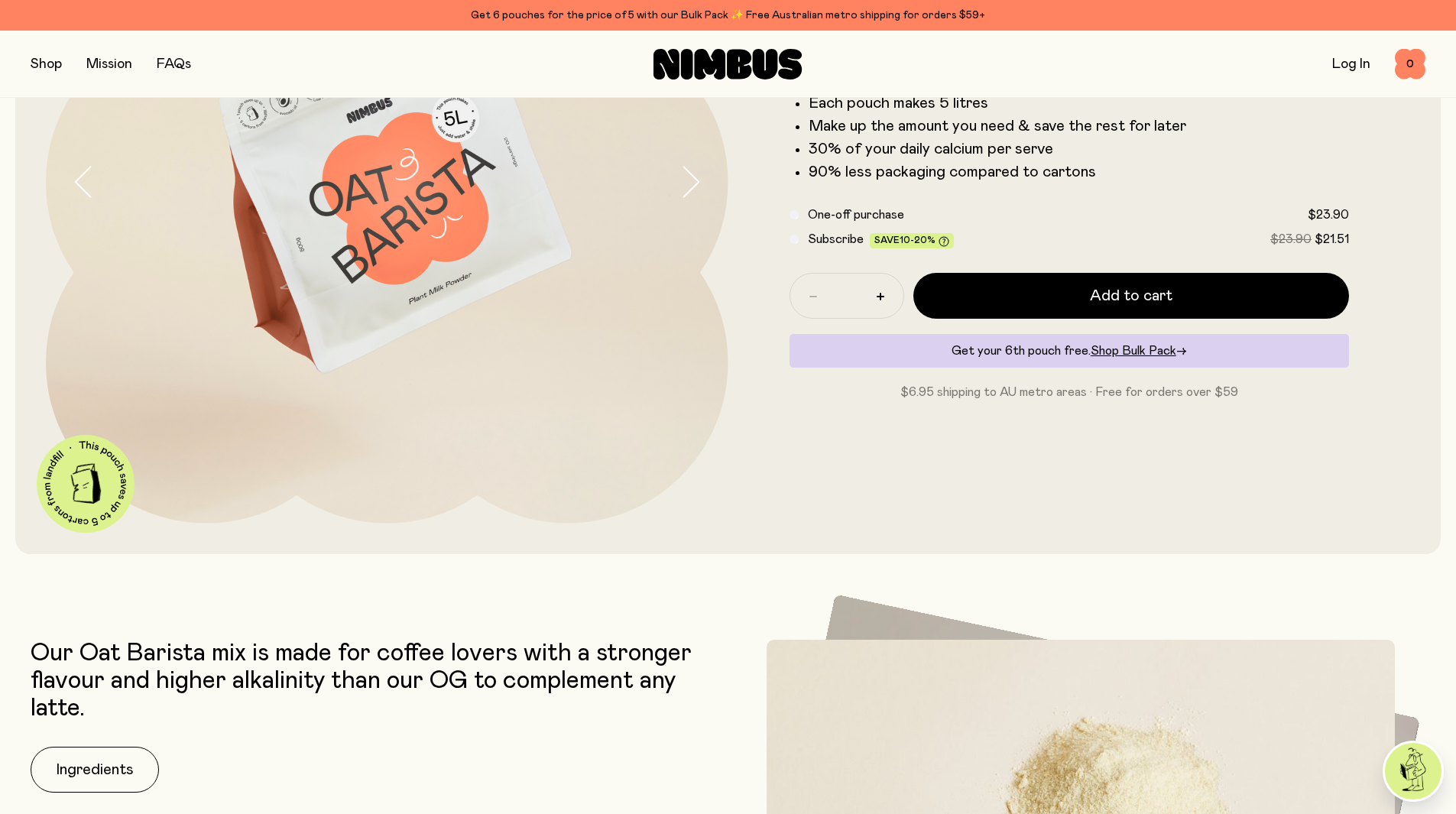
click at [55, 73] on button "button" at bounding box center [46, 65] width 31 height 22
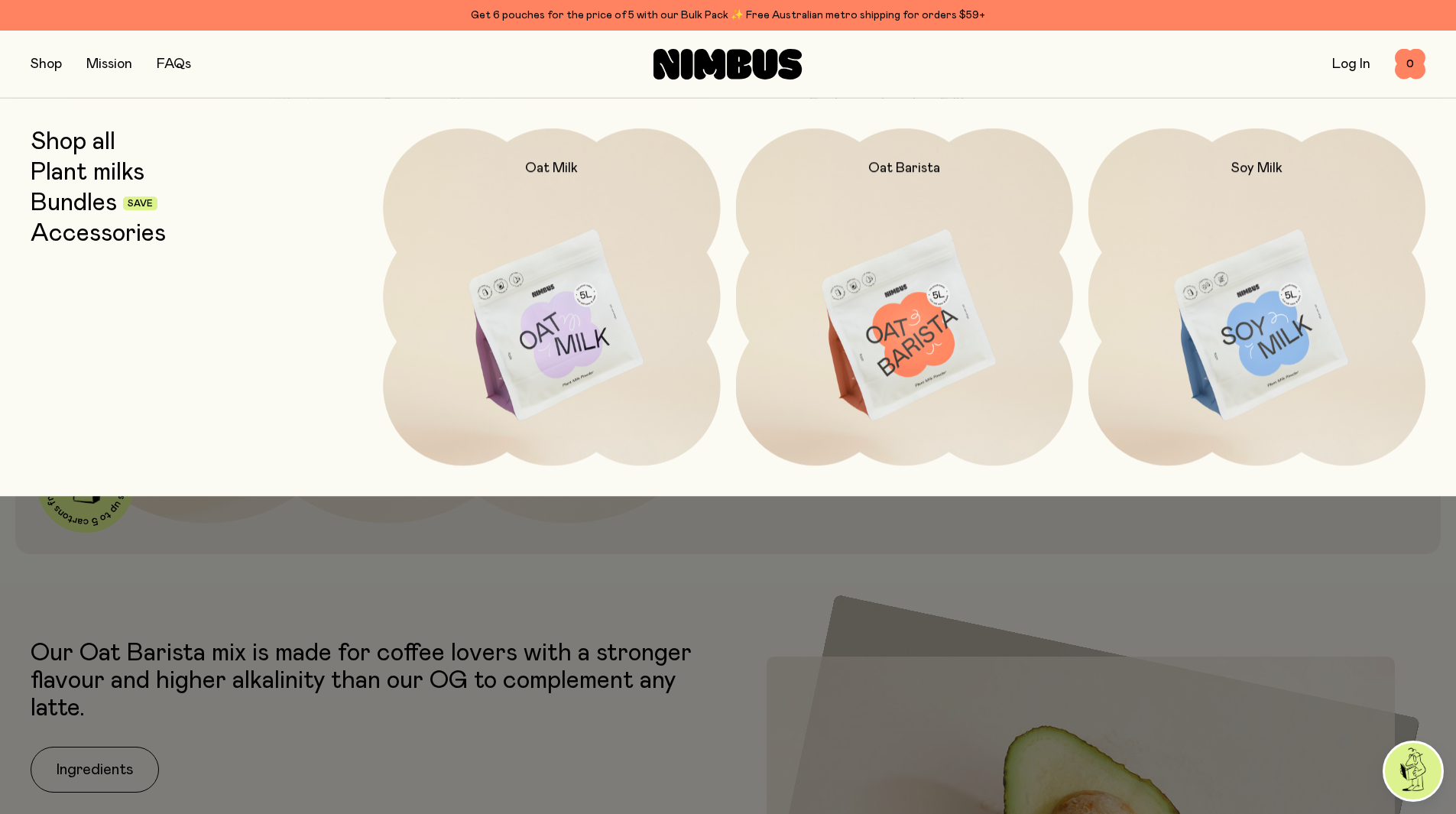
click at [92, 171] on link "Plant milks" at bounding box center [87, 173] width 114 height 28
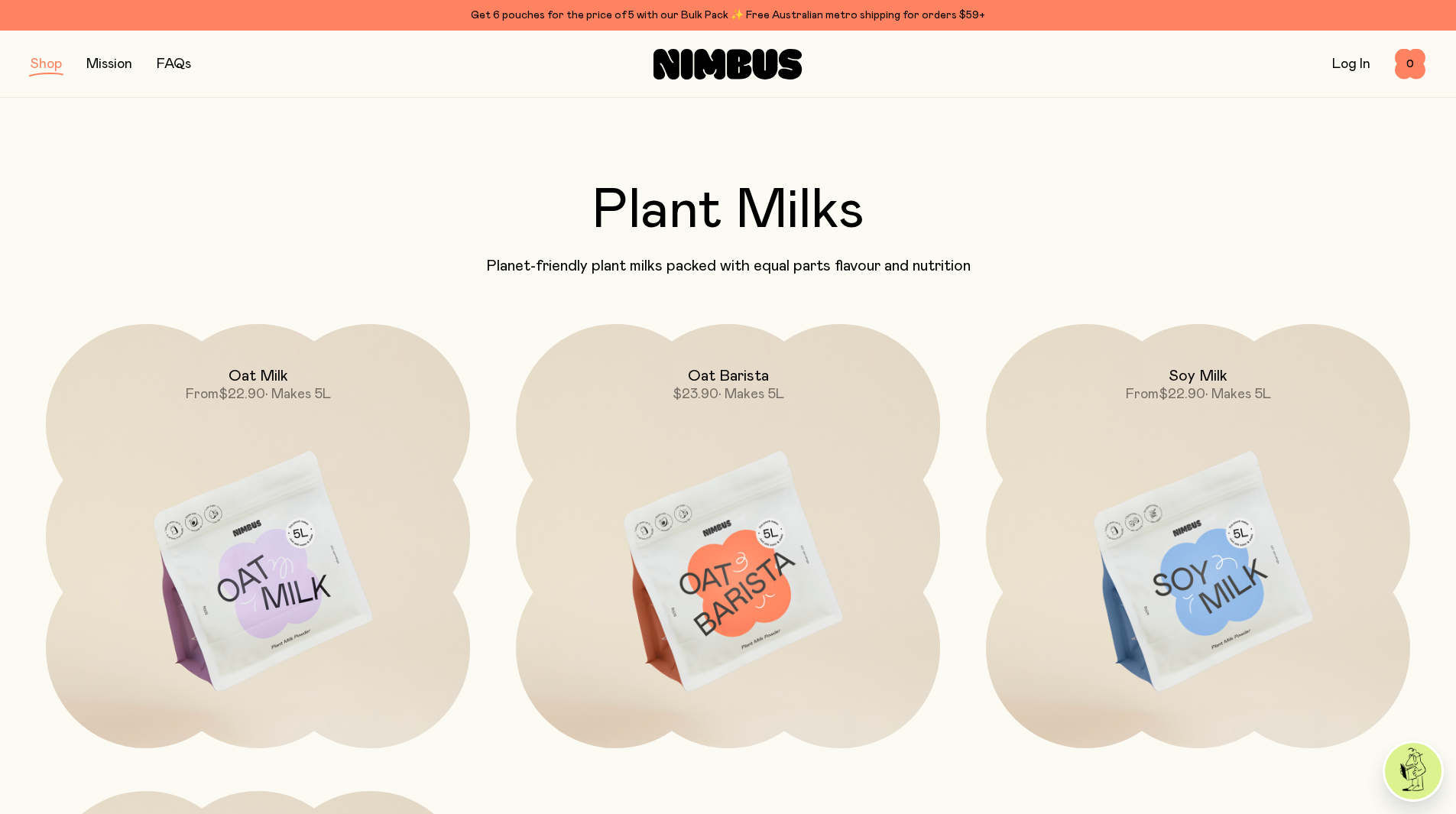
click at [501, 490] on div "Oat Milk From $22.90 • Makes 5L" at bounding box center [728, 536] width 455 height 424
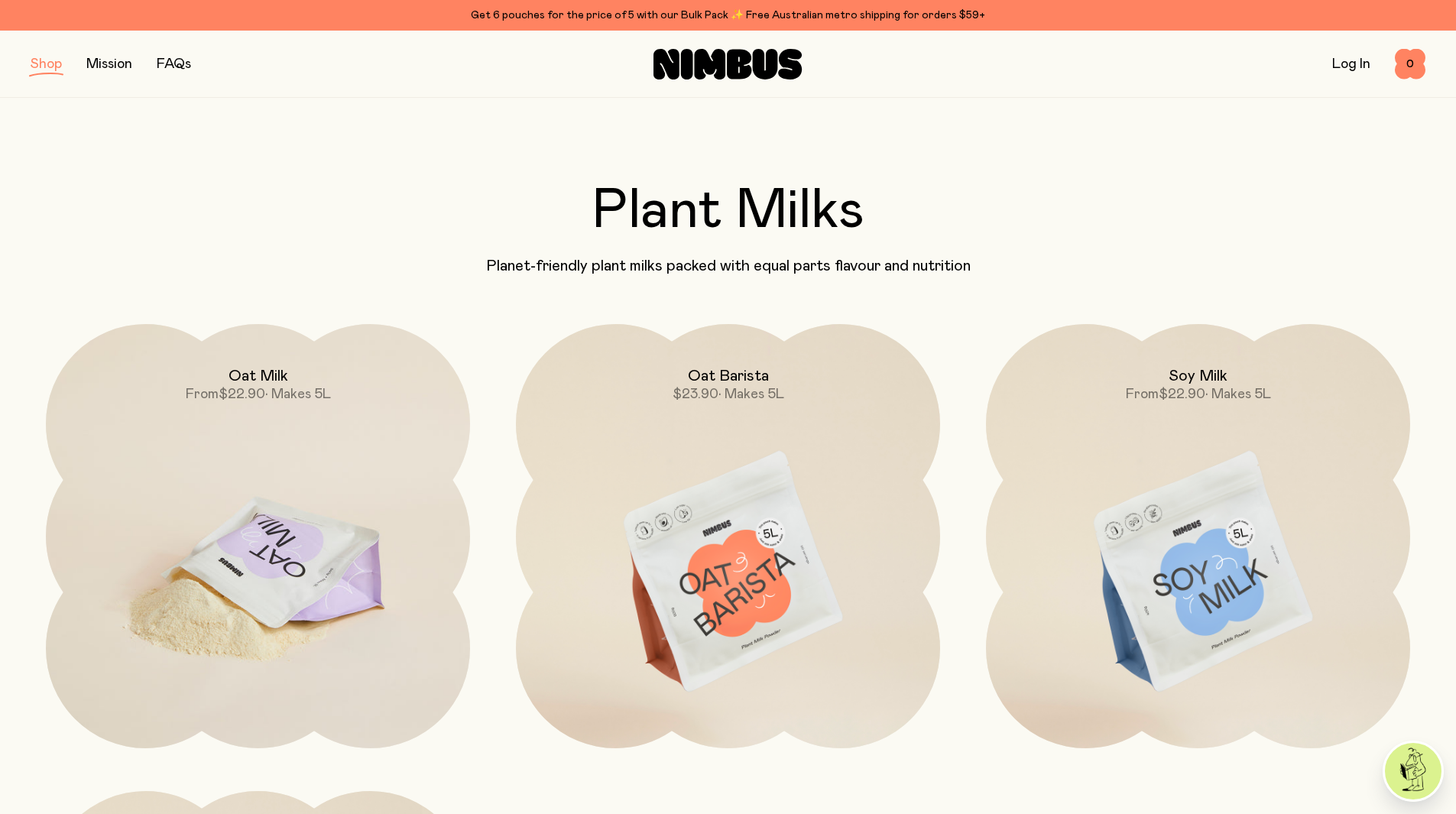
click at [326, 530] on img at bounding box center [258, 573] width 424 height 499
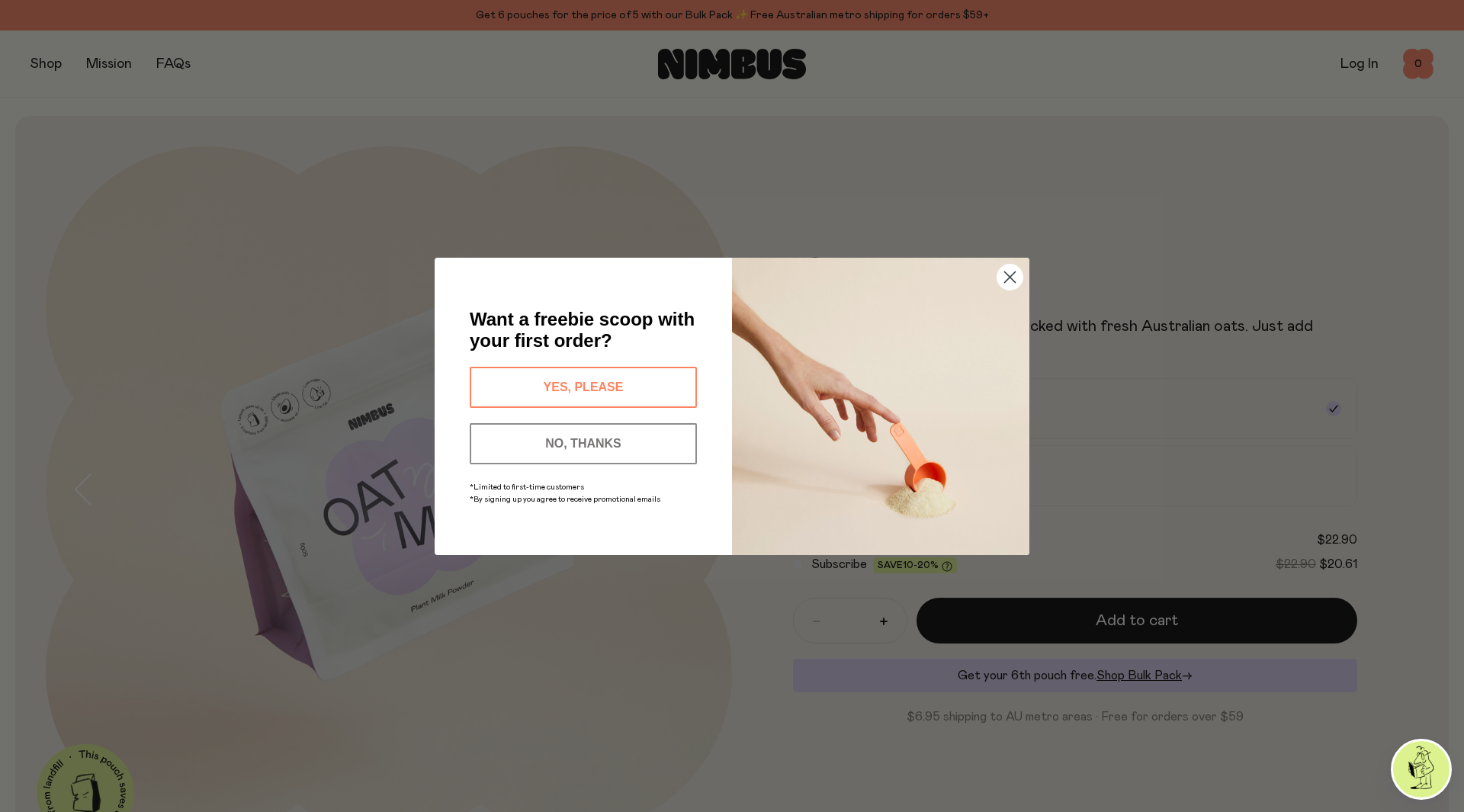
click at [632, 442] on button "NO, THANKS" at bounding box center [583, 444] width 227 height 41
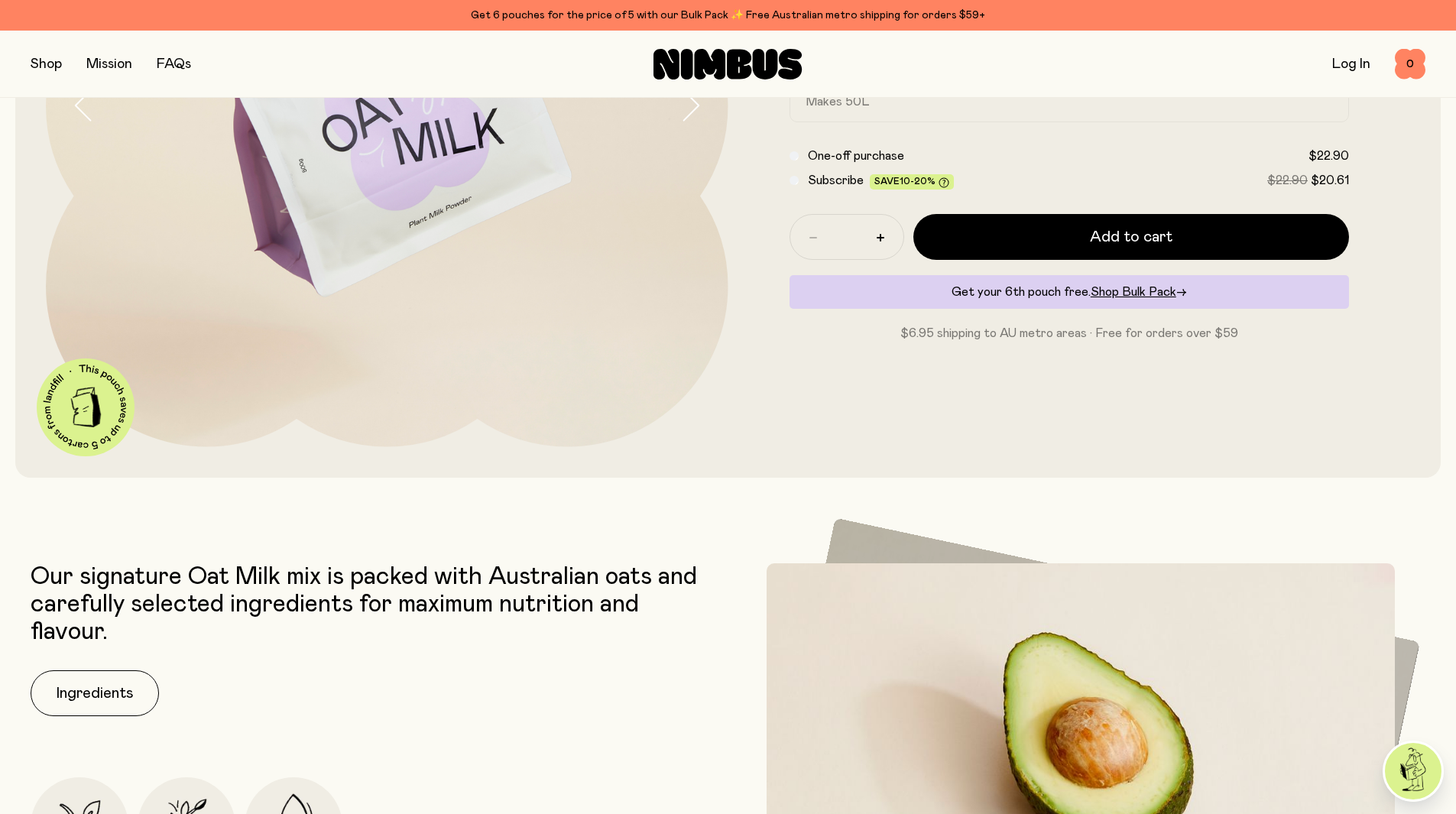
scroll to position [841, 0]
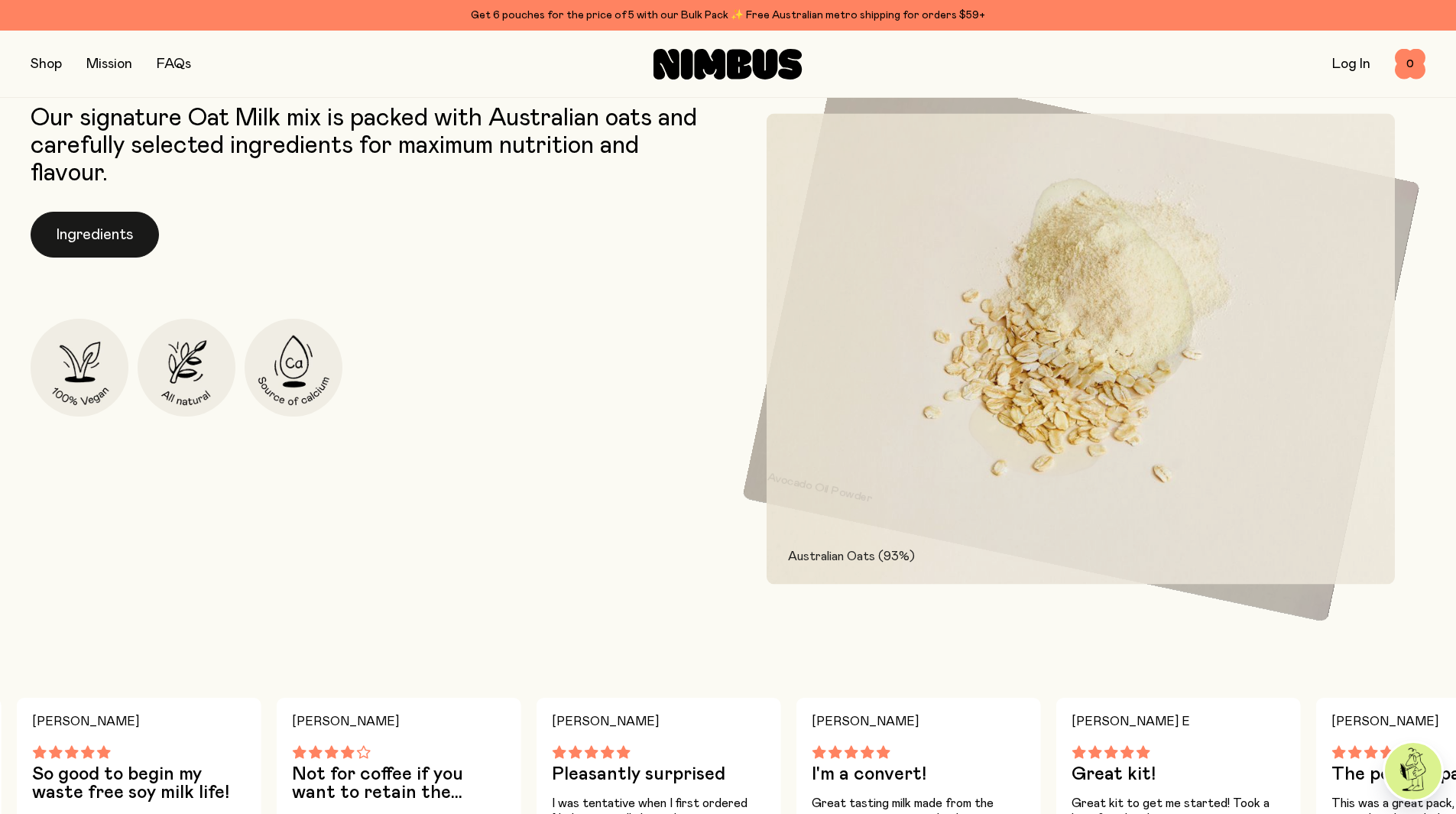
click at [115, 226] on button "Ingredients" at bounding box center [94, 234] width 129 height 46
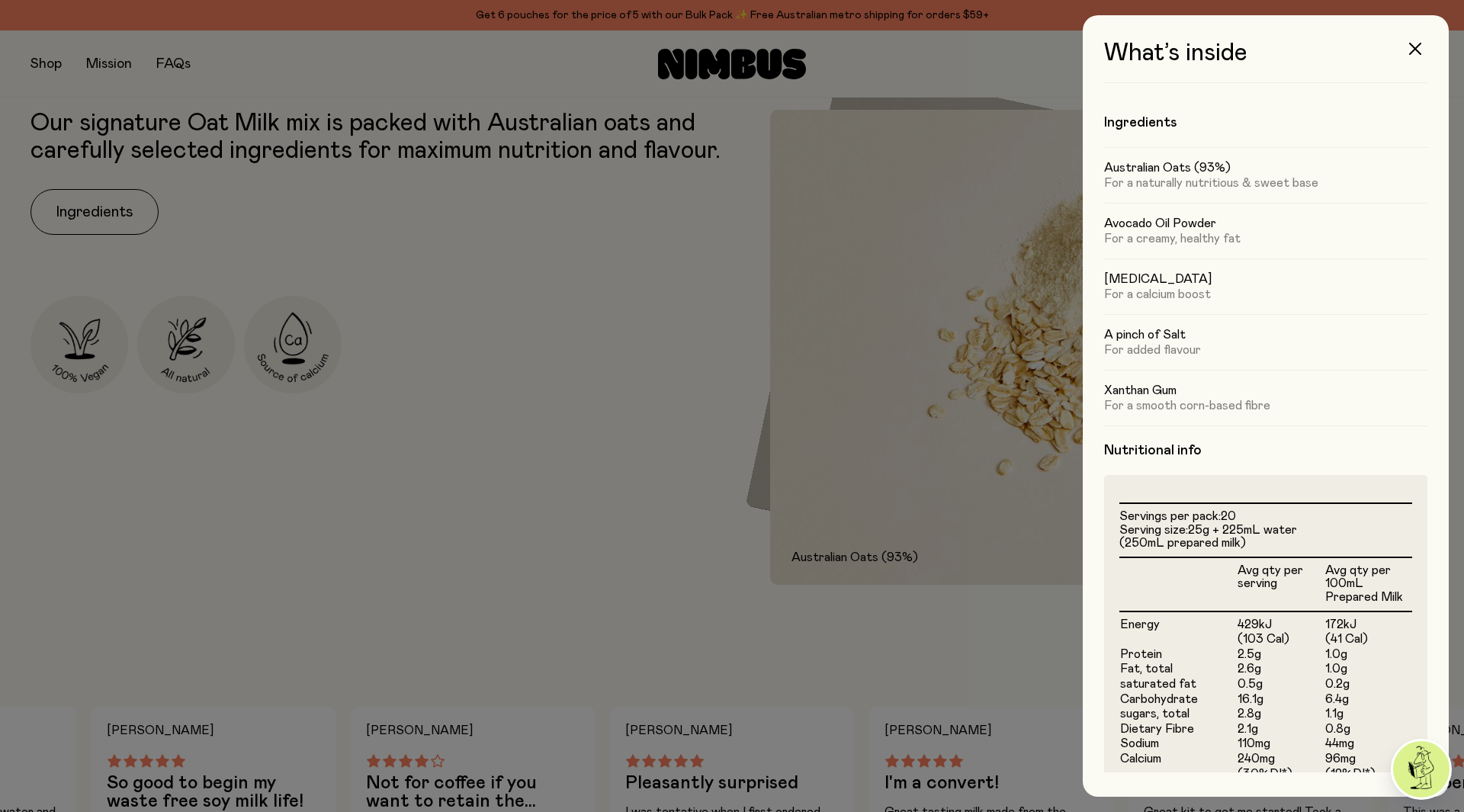
scroll to position [188, 0]
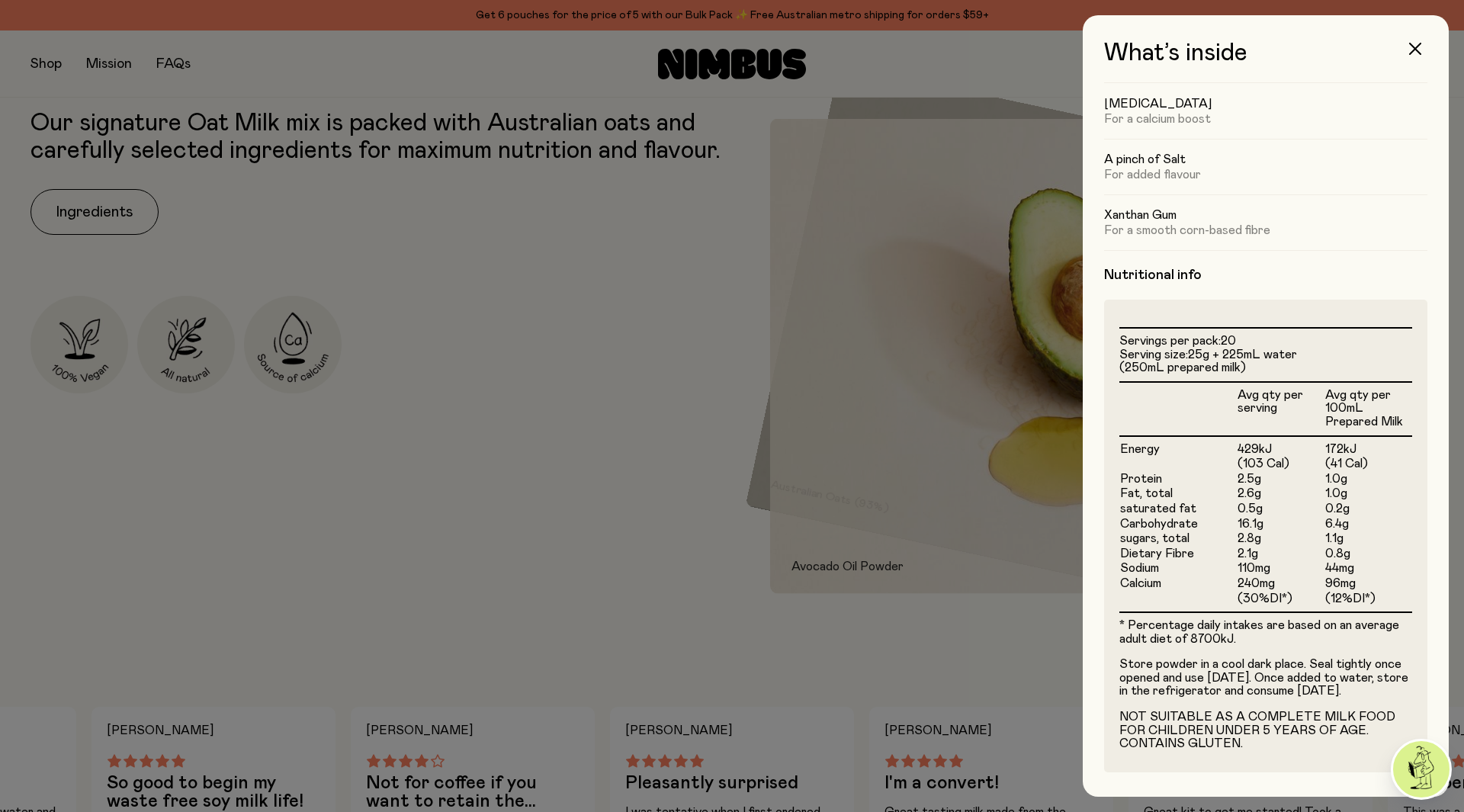
click at [621, 475] on div at bounding box center [732, 406] width 1464 height 812
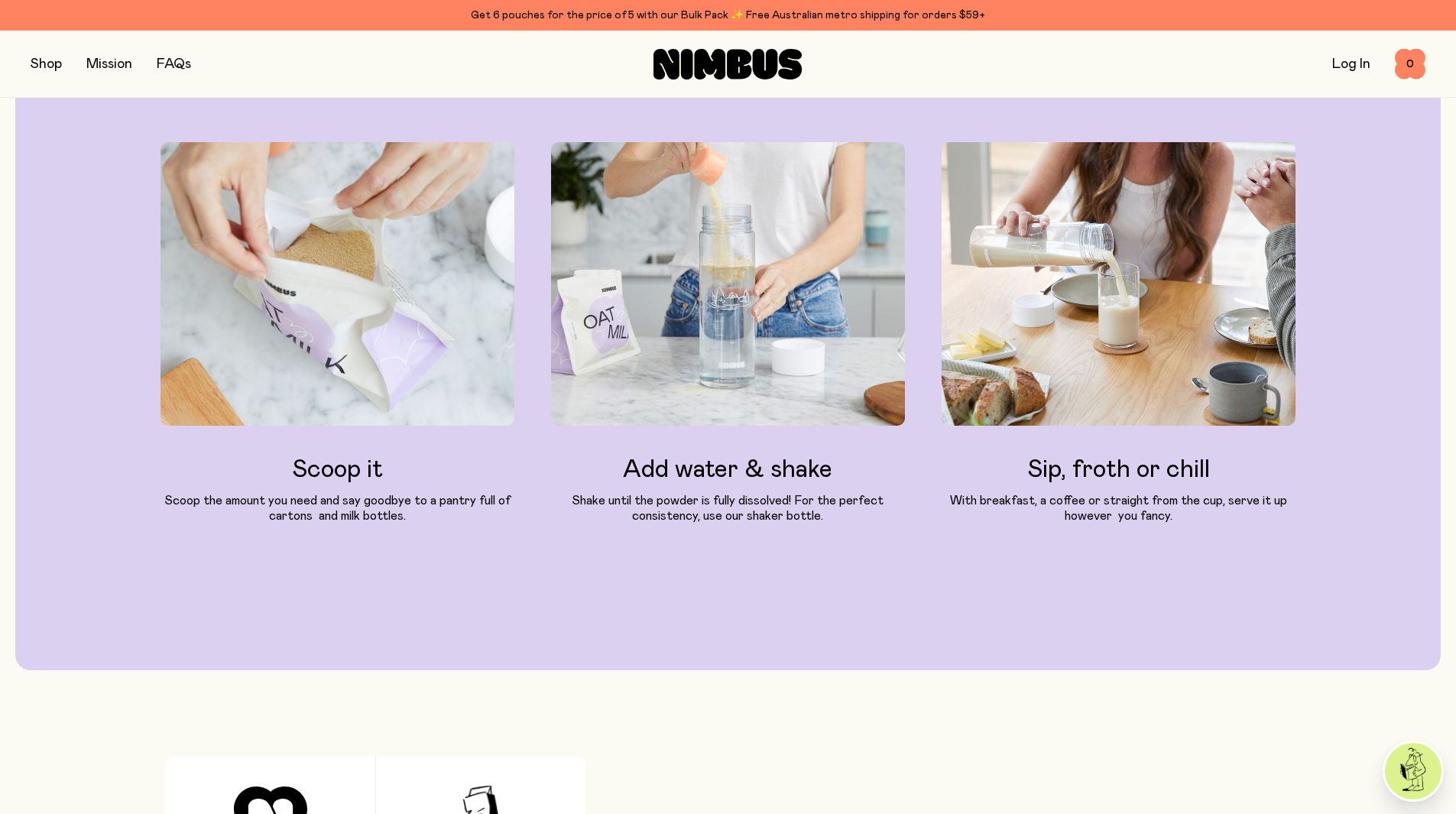
scroll to position [1910, 0]
